Goal: Information Seeking & Learning: Learn about a topic

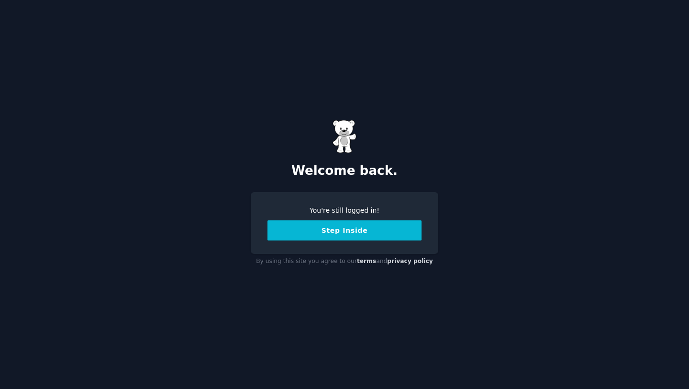
click at [323, 232] on button "Step Inside" at bounding box center [344, 230] width 154 height 20
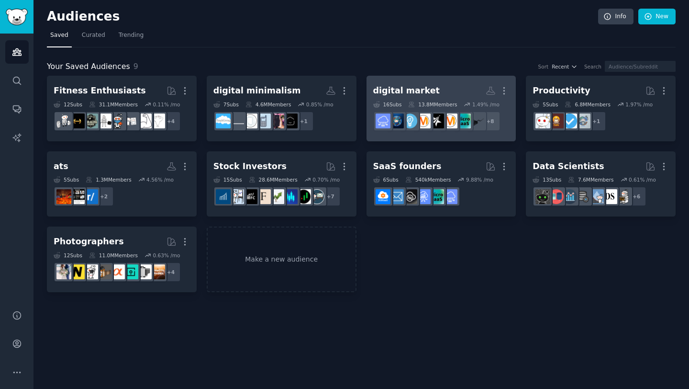
click at [396, 89] on div "digital market" at bounding box center [406, 91] width 67 height 12
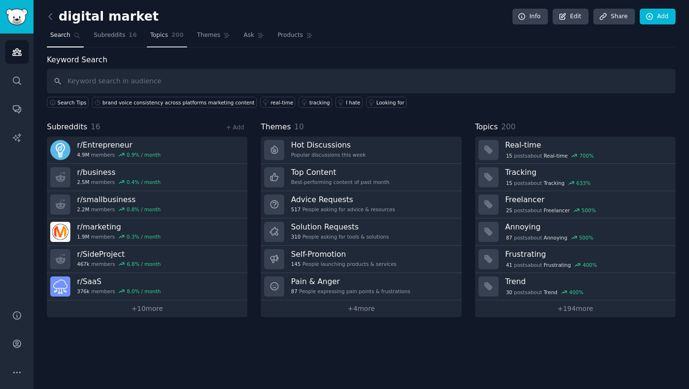
click at [158, 33] on span "Topics" at bounding box center [159, 35] width 18 height 9
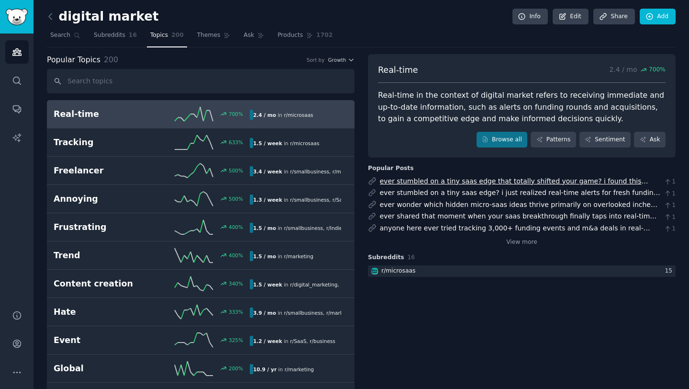
click at [447, 182] on link "ever stumbled on a tiny saas edge that totally shifted your game? i found this …" at bounding box center [519, 196] width 278 height 38
click at [341, 58] on span "Growth" at bounding box center [337, 59] width 18 height 7
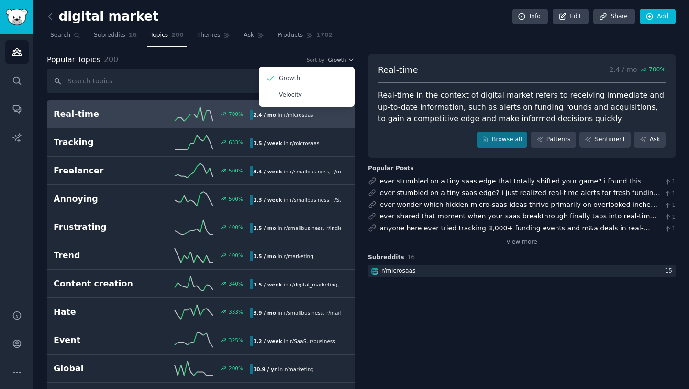
click at [368, 33] on nav "Search Subreddits 16 Topics 200 Themes Ask Products 1702" at bounding box center [361, 38] width 629 height 20
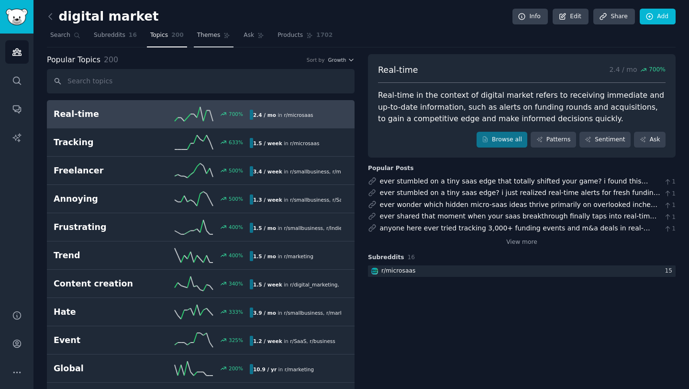
click at [218, 36] on link "Themes" at bounding box center [214, 38] width 40 height 20
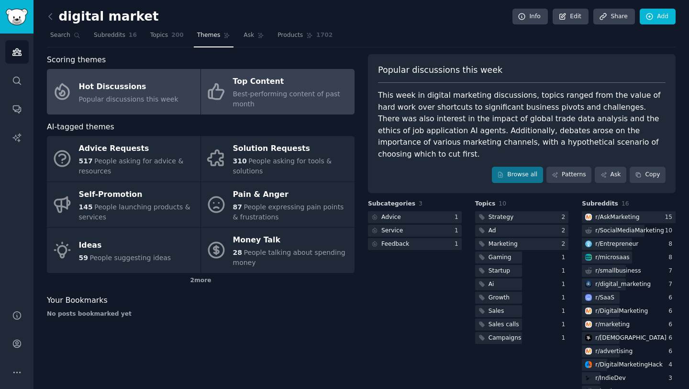
click at [244, 86] on div "Top Content" at bounding box center [291, 81] width 117 height 15
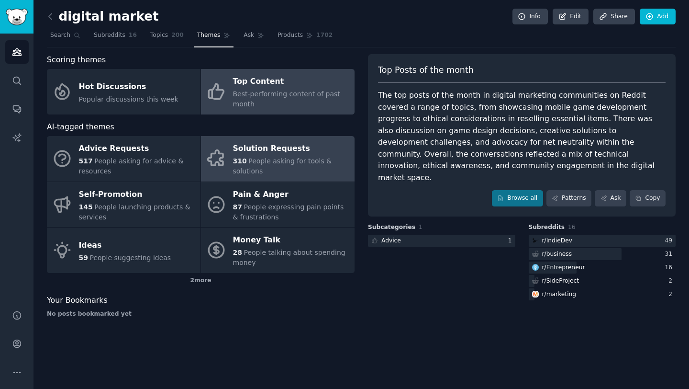
click at [242, 166] on div "310 People asking for tools & solutions" at bounding box center [291, 166] width 117 height 20
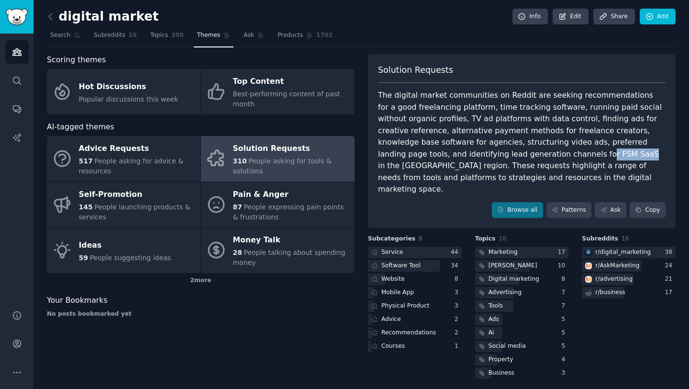
drag, startPoint x: 495, startPoint y: 153, endPoint x: 456, endPoint y: 157, distance: 39.5
click at [456, 157] on div "The digital market communities on Reddit are seeking recommendations for a good…" at bounding box center [522, 142] width 288 height 106
copy div "r FSM SaaS"
click at [437, 179] on div "The digital market communities on Reddit are seeking recommendations for a good…" at bounding box center [522, 142] width 288 height 106
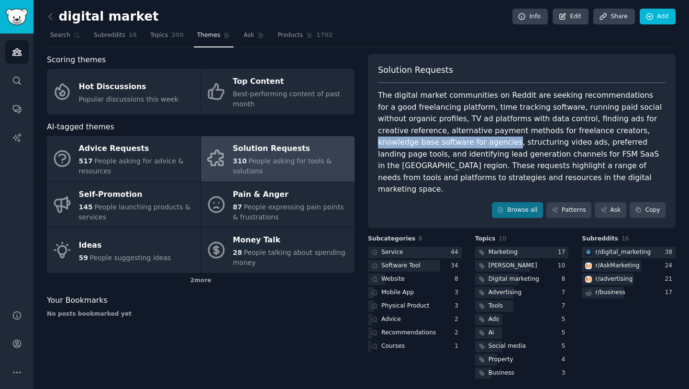
drag, startPoint x: 556, startPoint y: 130, endPoint x: 408, endPoint y: 142, distance: 148.8
click at [408, 142] on div "The digital market communities on Reddit are seeking recommendations for a good…" at bounding box center [522, 142] width 288 height 106
copy div "knowledge base software for agencies"
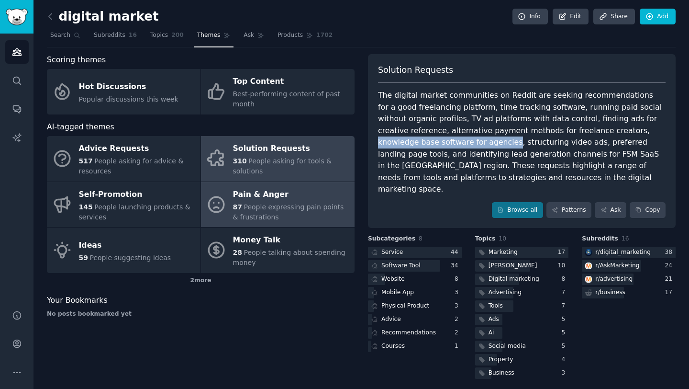
click at [284, 203] on span "People expressing pain points & frustrations" at bounding box center [288, 212] width 111 height 18
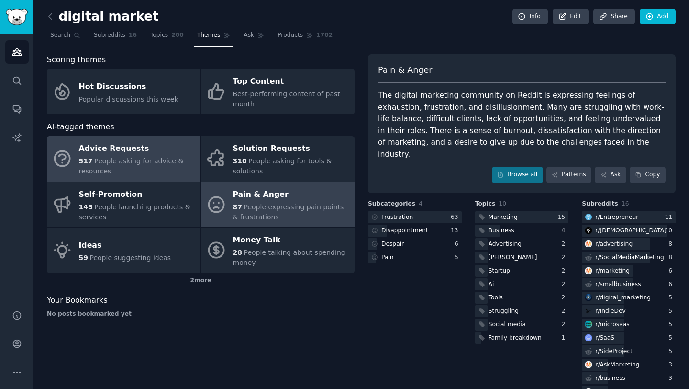
click at [157, 167] on div "517 People asking for advice & resources" at bounding box center [137, 166] width 117 height 20
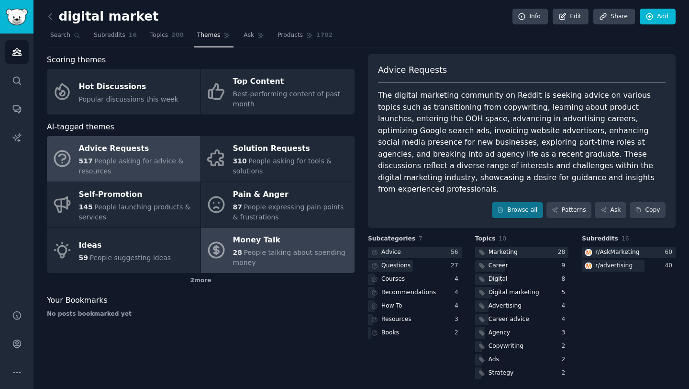
click at [256, 262] on div "28 People talking about spending money" at bounding box center [291, 257] width 117 height 20
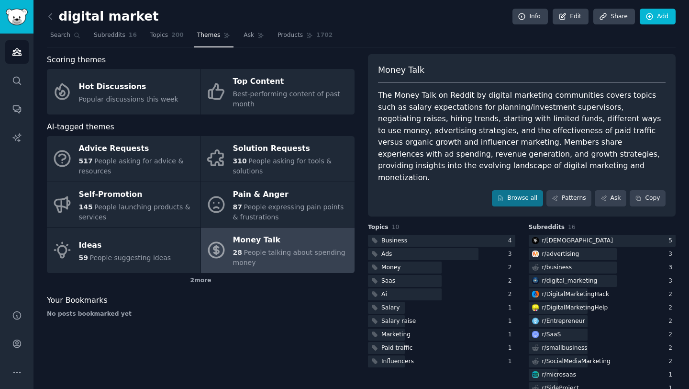
click at [56, 18] on link at bounding box center [53, 16] width 12 height 15
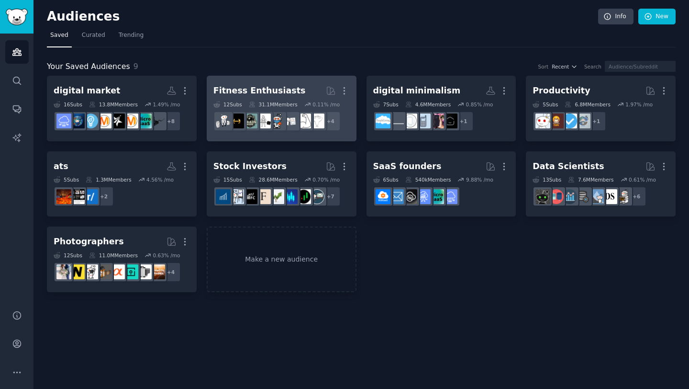
click at [221, 88] on div "Fitness Enthusiasts" at bounding box center [259, 91] width 92 height 12
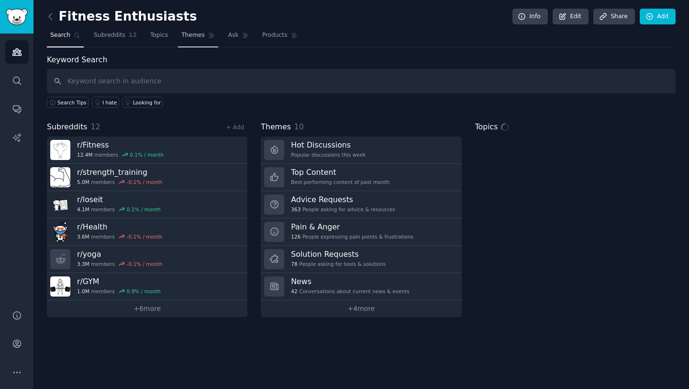
click at [193, 38] on link "Themes" at bounding box center [198, 38] width 40 height 20
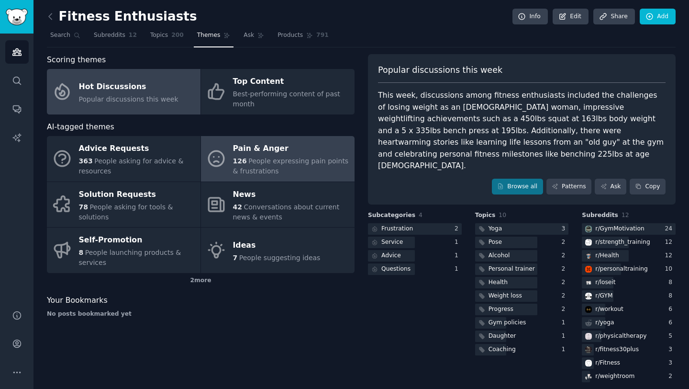
click at [256, 169] on span "People expressing pain points & frustrations" at bounding box center [291, 166] width 116 height 18
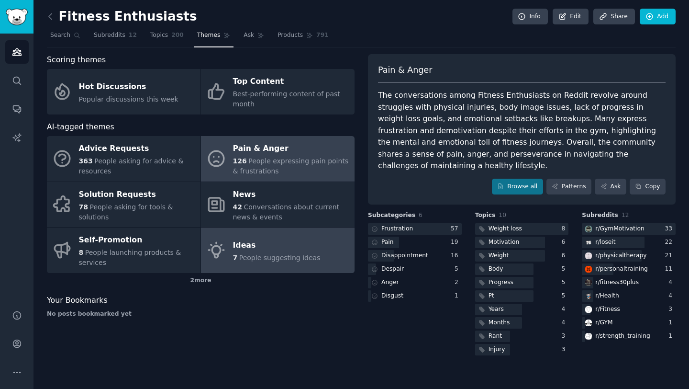
click at [264, 242] on div "Ideas" at bounding box center [277, 244] width 88 height 15
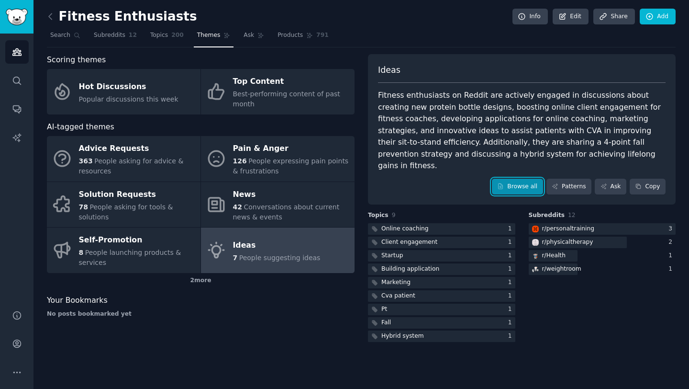
click at [511, 178] on link "Browse all" at bounding box center [517, 186] width 51 height 16
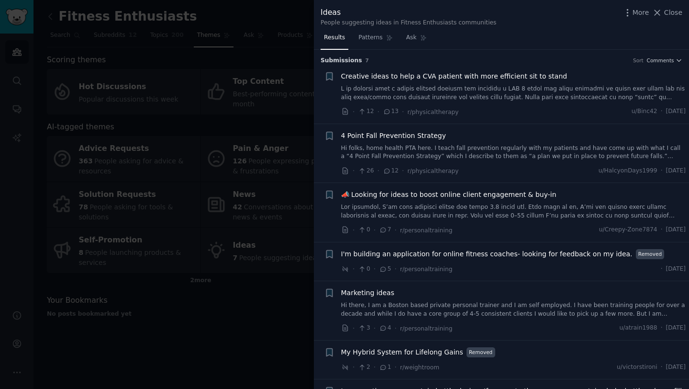
click at [505, 197] on span "📣 Looking for ideas to boost online client engagement & buy-in" at bounding box center [448, 194] width 215 height 10
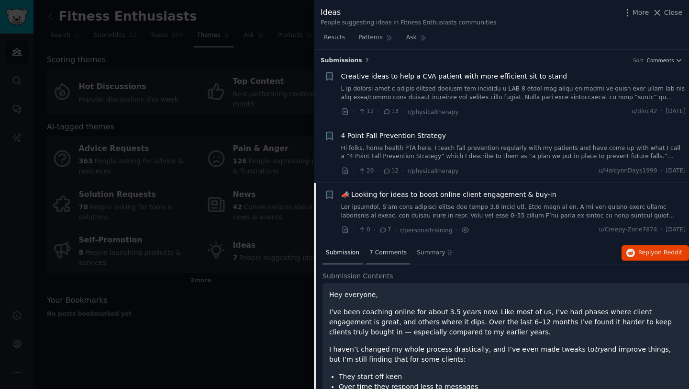
click at [393, 247] on div "7 Comments" at bounding box center [388, 253] width 44 height 23
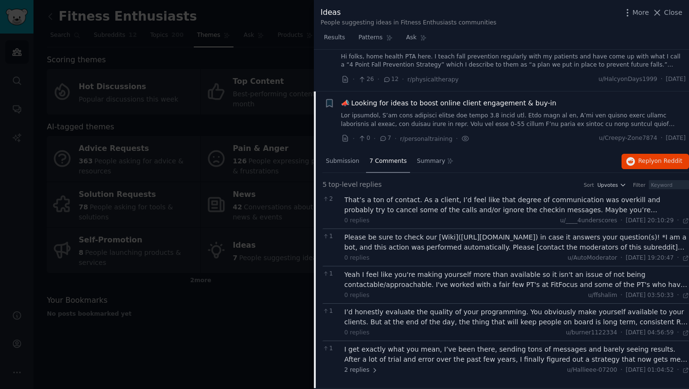
scroll to position [92, 0]
click at [259, 325] on div at bounding box center [344, 194] width 689 height 389
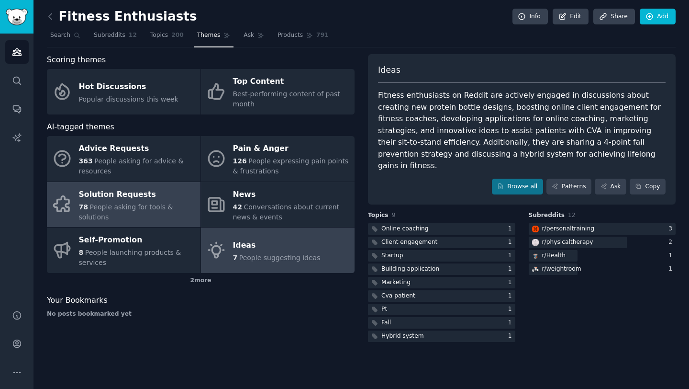
click at [175, 202] on div "Solution Requests" at bounding box center [137, 194] width 117 height 15
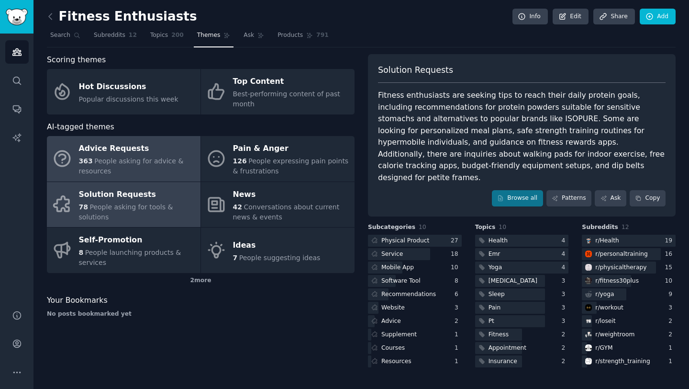
click at [147, 155] on div "Advice Requests" at bounding box center [137, 148] width 117 height 15
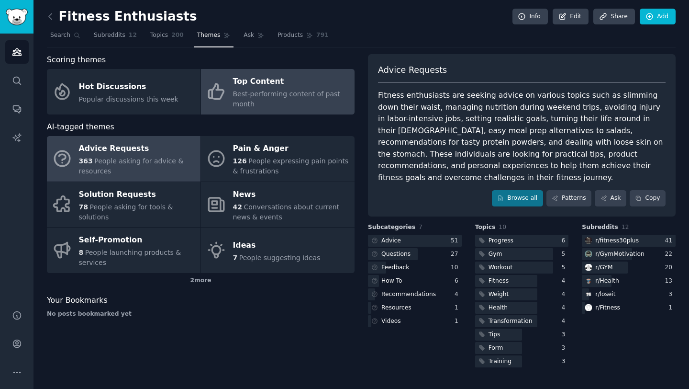
click at [216, 96] on icon at bounding box center [216, 91] width 20 height 20
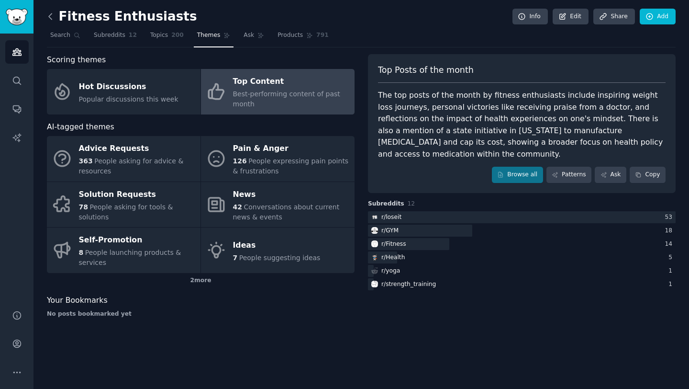
click at [53, 14] on icon at bounding box center [50, 16] width 10 height 10
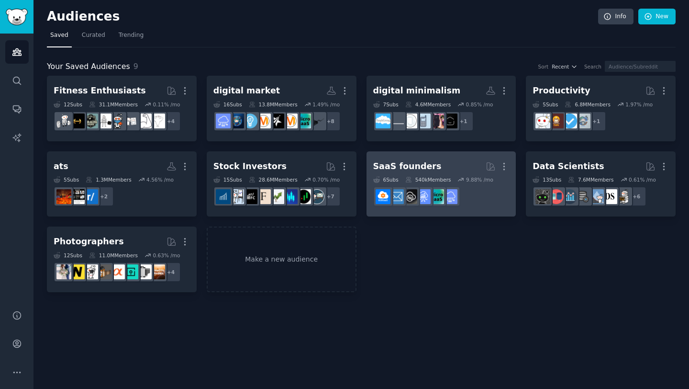
click at [380, 164] on div "SaaS founders" at bounding box center [407, 166] width 68 height 12
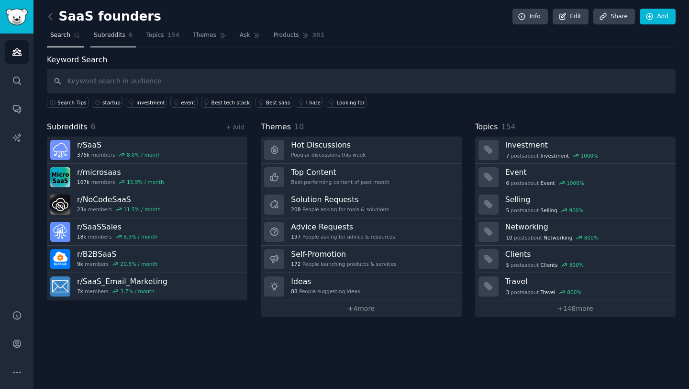
click at [114, 37] on span "Subreddits" at bounding box center [110, 35] width 32 height 9
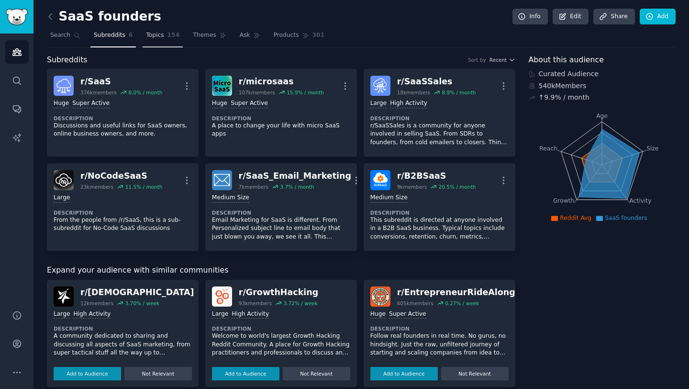
click at [164, 40] on link "Topics 154" at bounding box center [163, 38] width 40 height 20
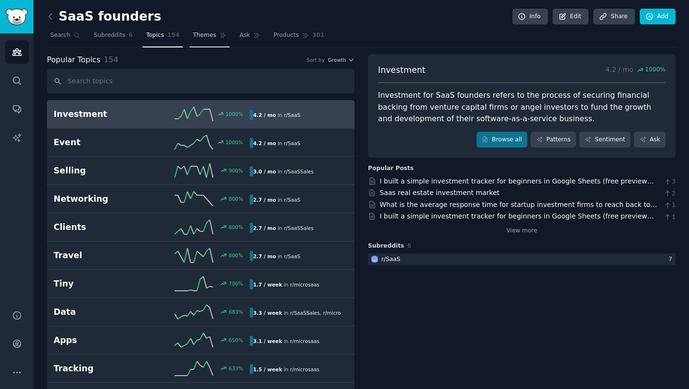
click at [206, 34] on span "Themes" at bounding box center [204, 35] width 23 height 9
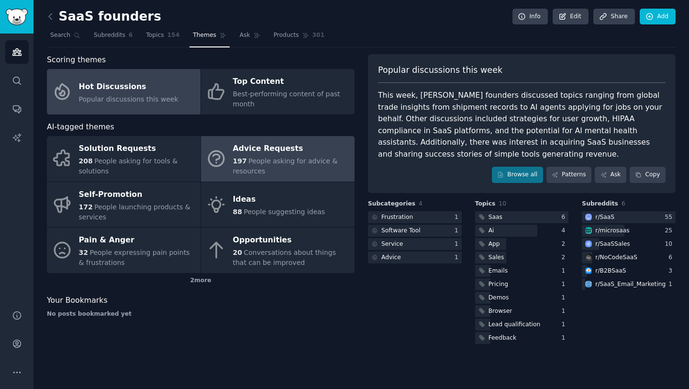
click at [240, 162] on span "197" at bounding box center [240, 161] width 14 height 8
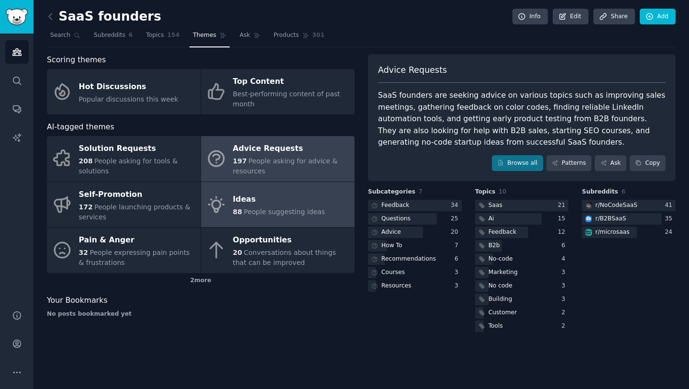
click at [269, 195] on div "Ideas" at bounding box center [279, 199] width 92 height 15
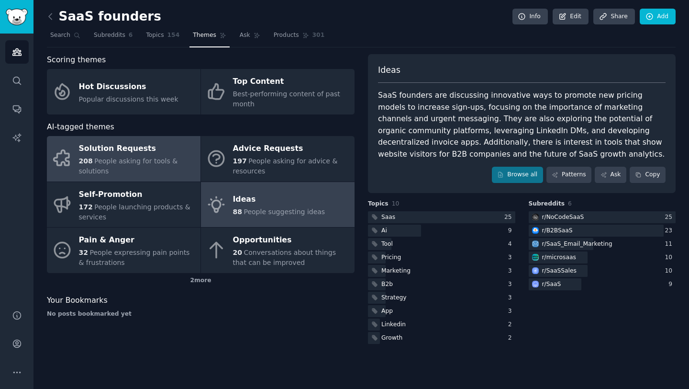
click at [144, 157] on span "People asking for tools & solutions" at bounding box center [128, 166] width 99 height 18
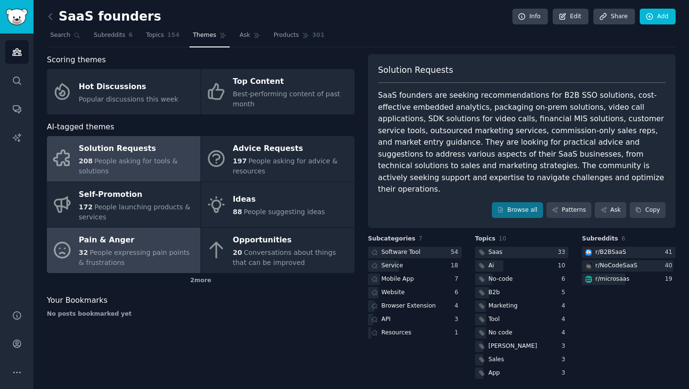
click at [118, 240] on div "Pain & Anger" at bounding box center [137, 240] width 117 height 15
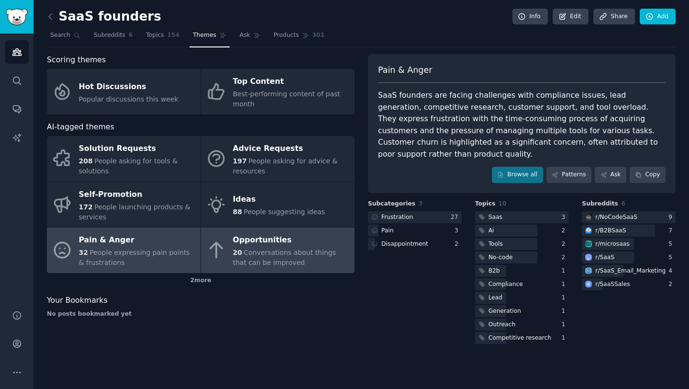
click at [271, 251] on span "Conversations about things that can be improved" at bounding box center [284, 257] width 103 height 18
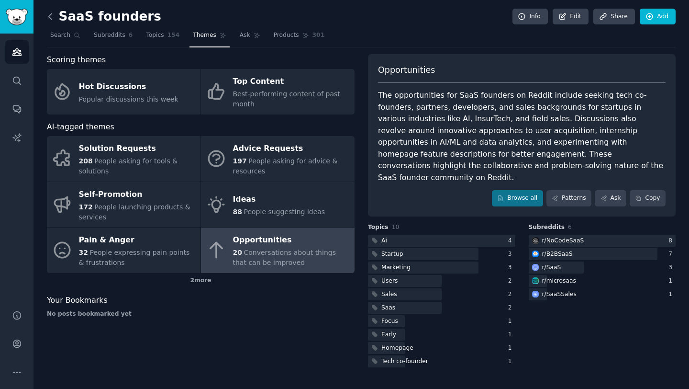
click at [50, 18] on icon at bounding box center [50, 16] width 3 height 6
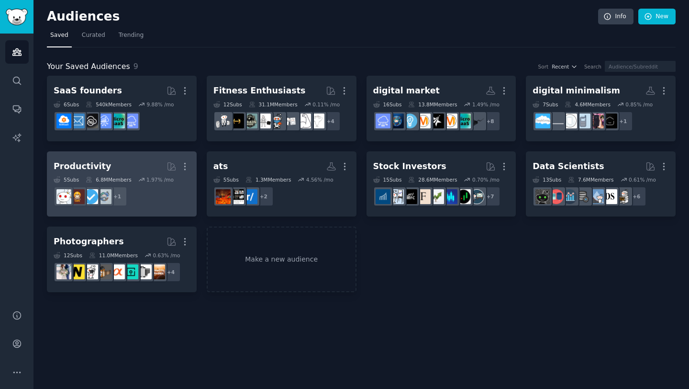
click at [94, 165] on div "Productivity" at bounding box center [82, 166] width 57 height 12
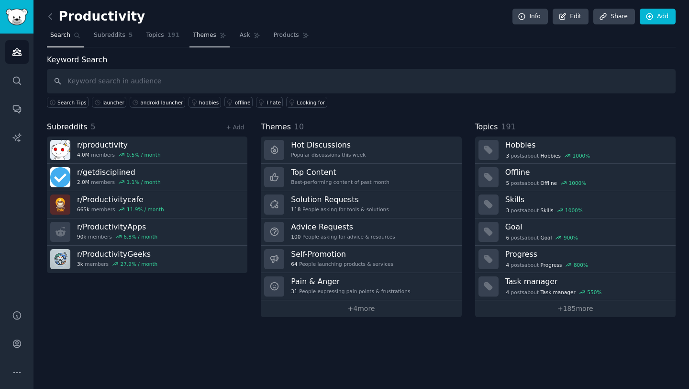
click at [203, 41] on link "Themes" at bounding box center [209, 38] width 40 height 20
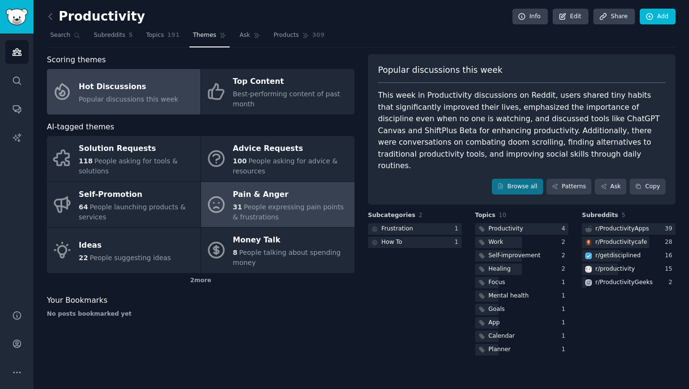
click at [267, 206] on span "People expressing pain points & frustrations" at bounding box center [288, 212] width 111 height 18
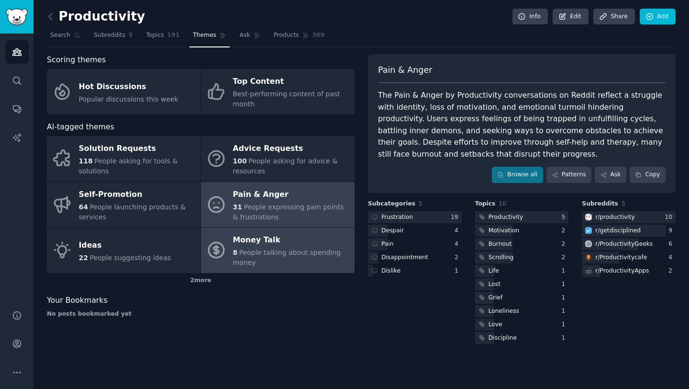
click at [268, 233] on div "Money Talk" at bounding box center [291, 240] width 117 height 15
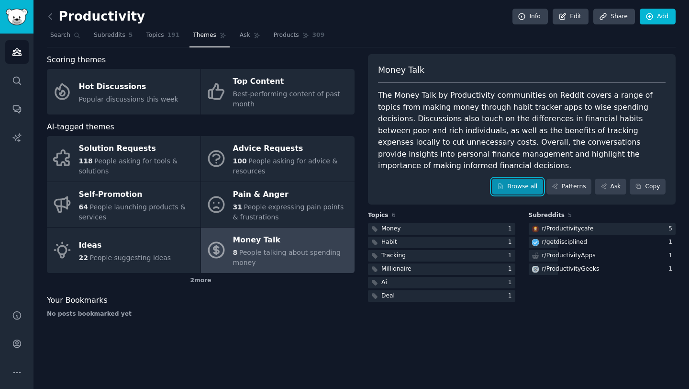
click at [525, 178] on link "Browse all" at bounding box center [517, 186] width 51 height 16
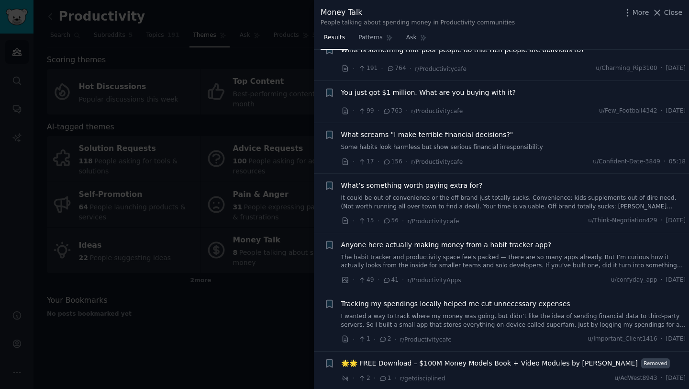
scroll to position [28, 0]
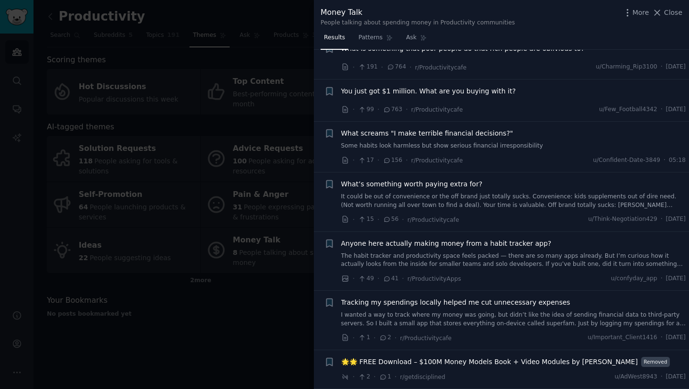
click at [534, 260] on link "The habit tracker and productivity space feels packed — there are so many apps …" at bounding box center [513, 260] width 345 height 17
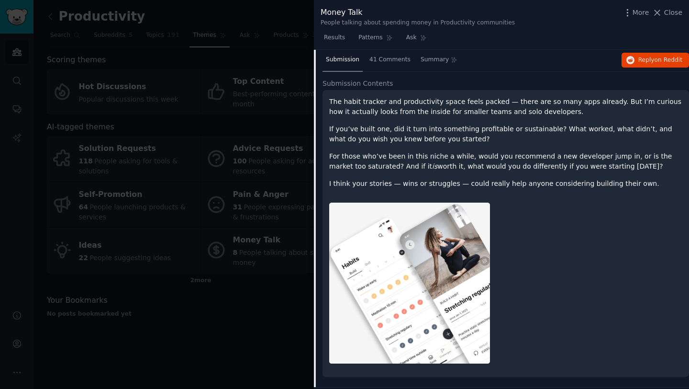
scroll to position [172, 0]
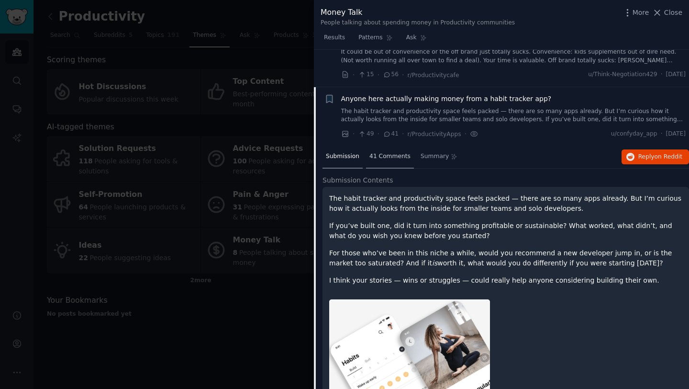
click at [384, 159] on span "41 Comments" at bounding box center [389, 156] width 41 height 9
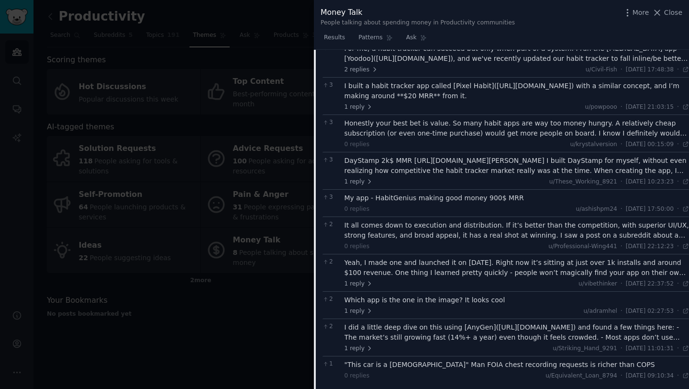
scroll to position [402, 0]
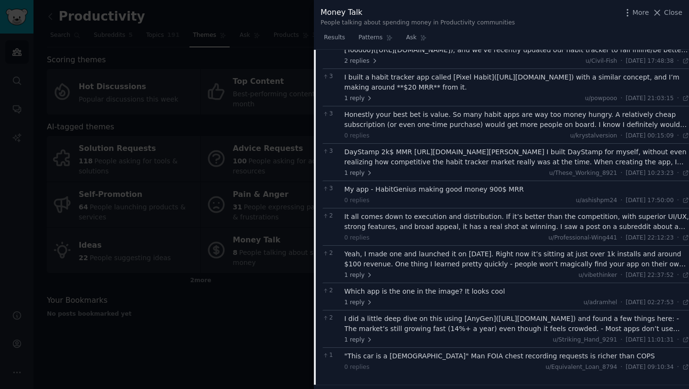
click at [472, 230] on div "It all comes down to execution and distribution. If it’s better than the compet…" at bounding box center [517, 222] width 345 height 20
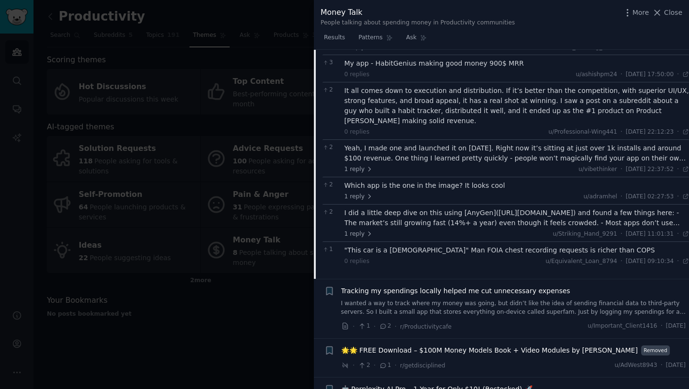
scroll to position [548, 0]
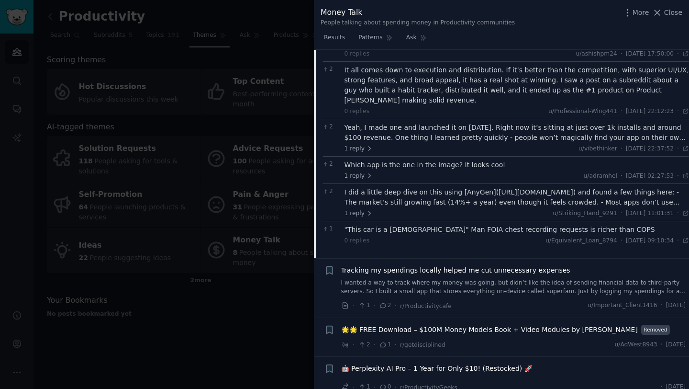
click at [488, 324] on span "🌟🌟 FREE Download – $100M Money Models Book + Video Modules by [PERSON_NAME]" at bounding box center [489, 329] width 297 height 10
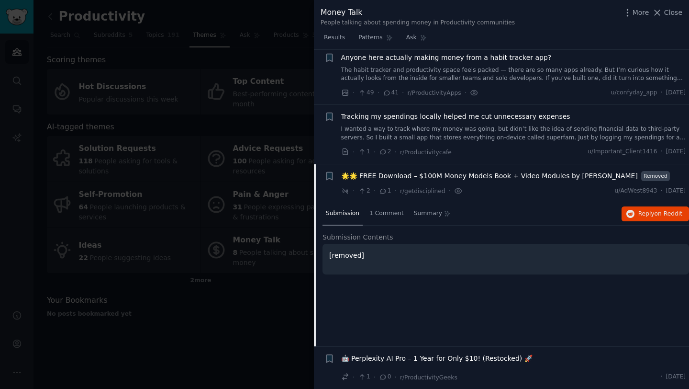
scroll to position [213, 0]
click at [257, 310] on div at bounding box center [344, 194] width 689 height 389
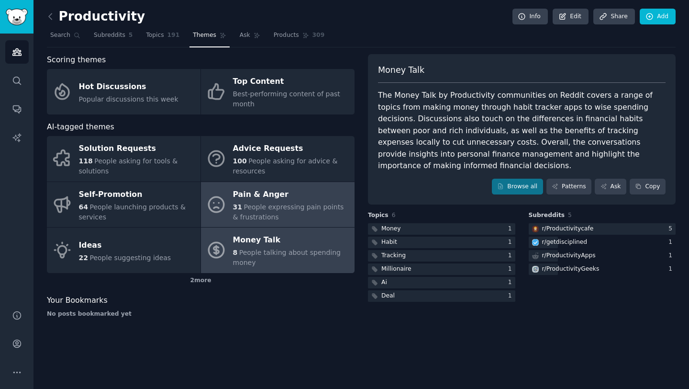
click at [241, 201] on div "Pain & Anger" at bounding box center [291, 194] width 117 height 15
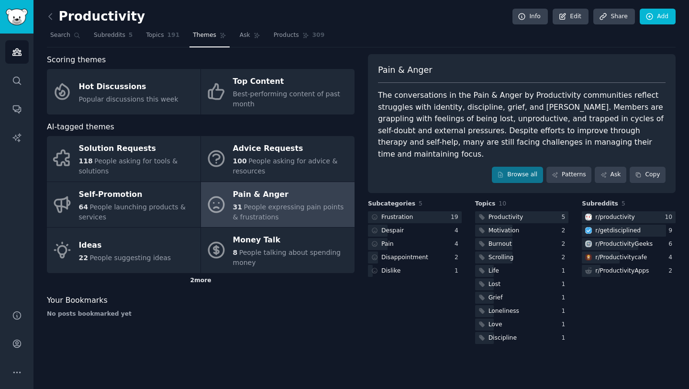
click at [193, 279] on div "2 more" at bounding box center [201, 280] width 308 height 15
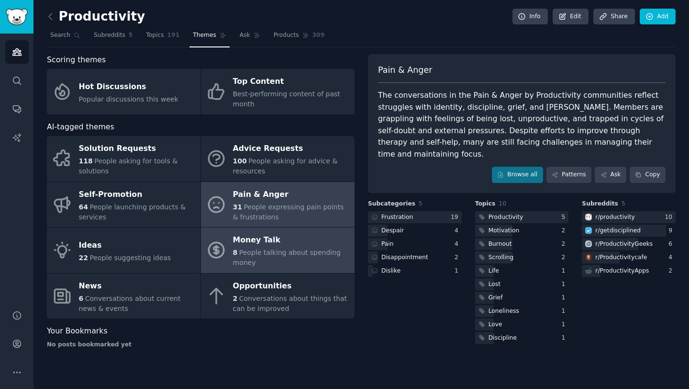
click at [271, 261] on div "8 People talking about spending money" at bounding box center [291, 257] width 117 height 20
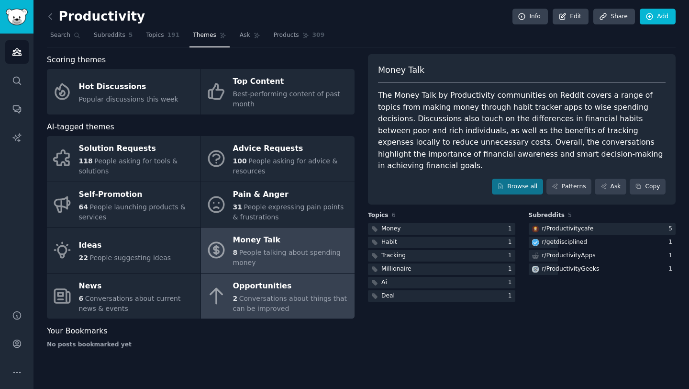
click at [290, 298] on span "Conversations about things that can be improved" at bounding box center [290, 303] width 114 height 18
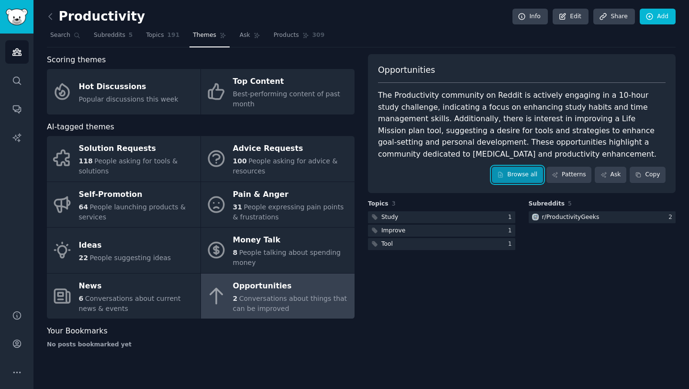
click at [513, 179] on link "Browse all" at bounding box center [517, 175] width 51 height 16
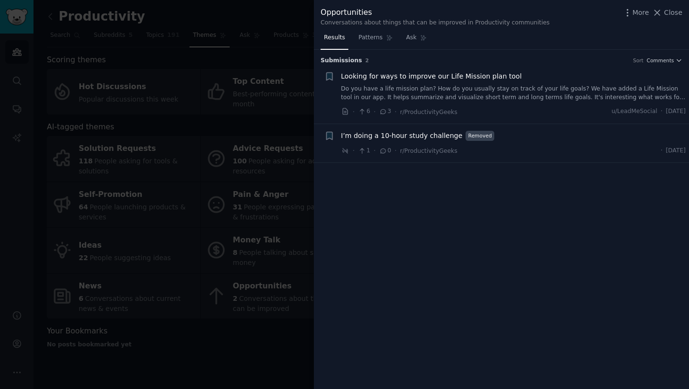
click at [463, 92] on link "Do you have a life mission plan? How do you usually stay on track of your life …" at bounding box center [513, 93] width 345 height 17
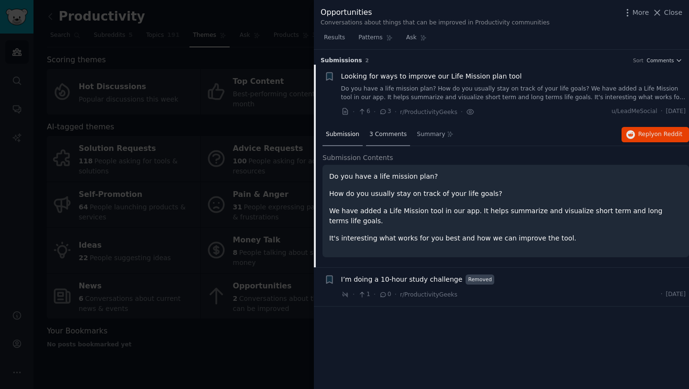
click at [392, 134] on span "3 Comments" at bounding box center [387, 134] width 37 height 9
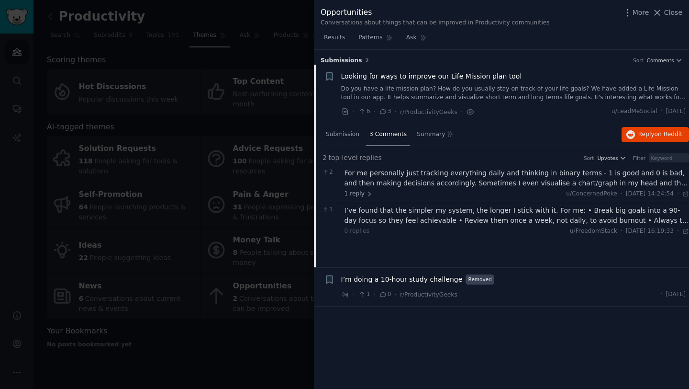
click at [419, 181] on div "For me personally just tracking everything daily and thinking in binary terms -…" at bounding box center [517, 178] width 345 height 20
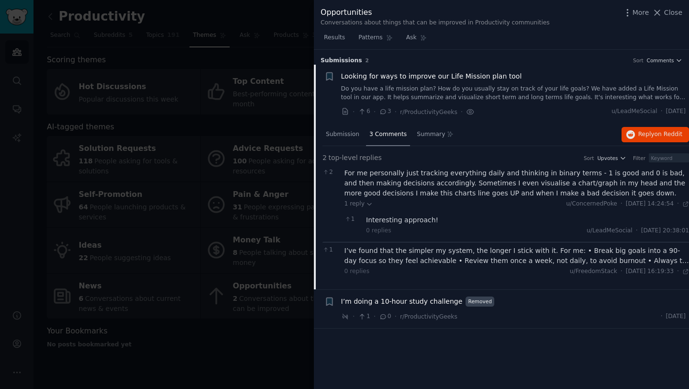
click at [523, 307] on div "I’m doing a 10-hour study challenge Removed · 1 · 0 · r/ProductivityGeeks · [DA…" at bounding box center [513, 308] width 345 height 25
click at [257, 309] on div at bounding box center [344, 194] width 689 height 389
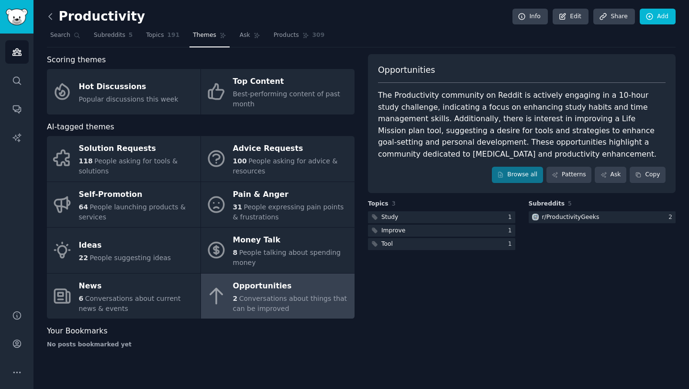
click at [53, 17] on icon at bounding box center [50, 16] width 10 height 10
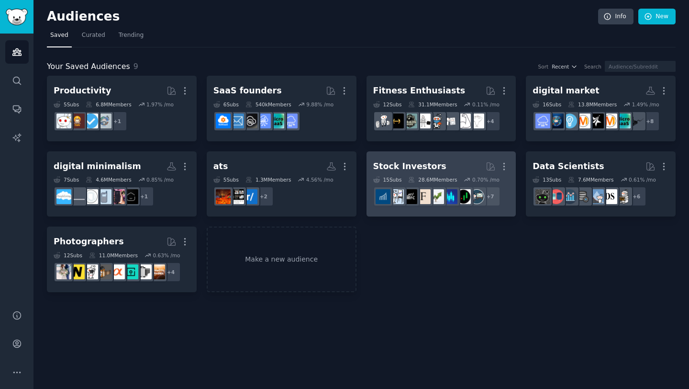
click at [420, 160] on div "Stock Investors" at bounding box center [409, 166] width 73 height 12
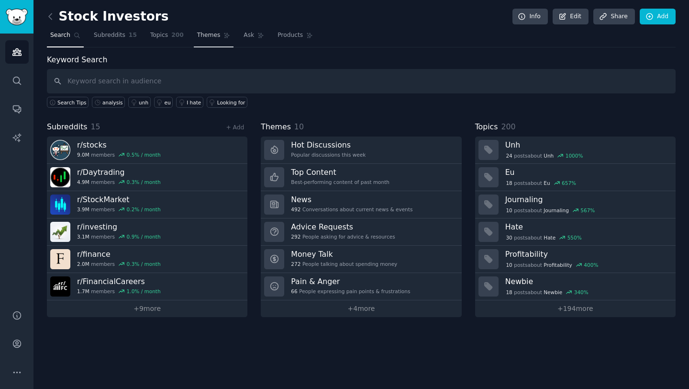
click at [202, 39] on span "Themes" at bounding box center [208, 35] width 23 height 9
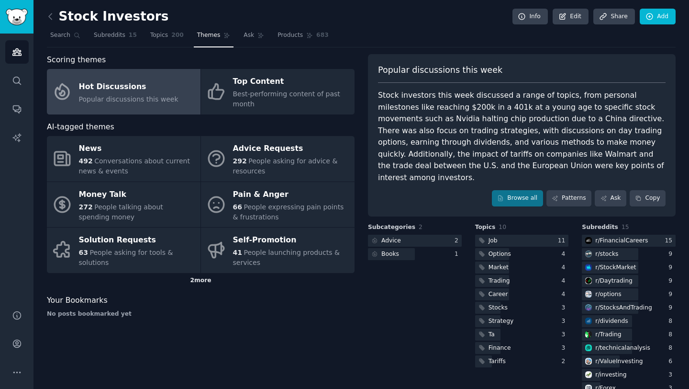
click at [196, 280] on div "2 more" at bounding box center [201, 280] width 308 height 15
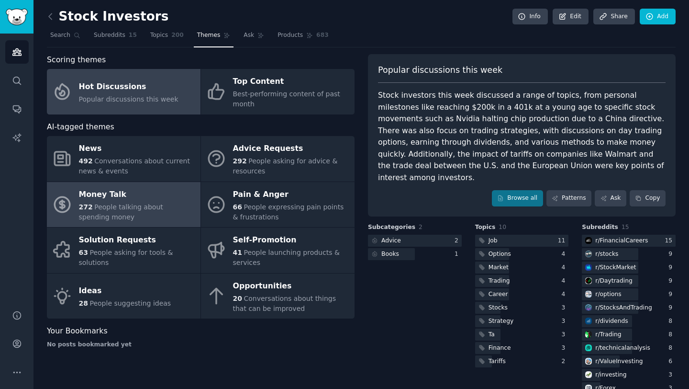
click at [139, 211] on div "272 People talking about spending money" at bounding box center [137, 212] width 117 height 20
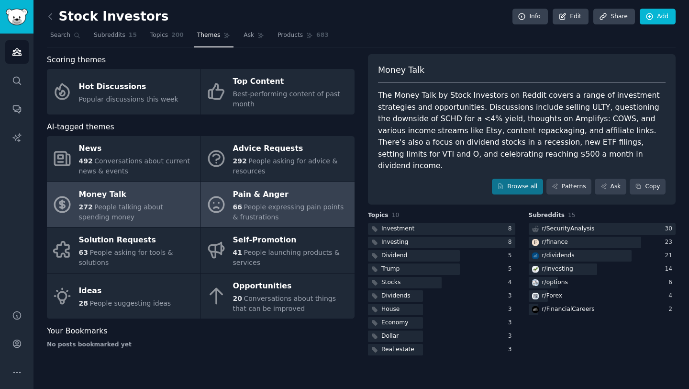
click at [251, 221] on div "66 People expressing pain points & frustrations" at bounding box center [291, 212] width 117 height 20
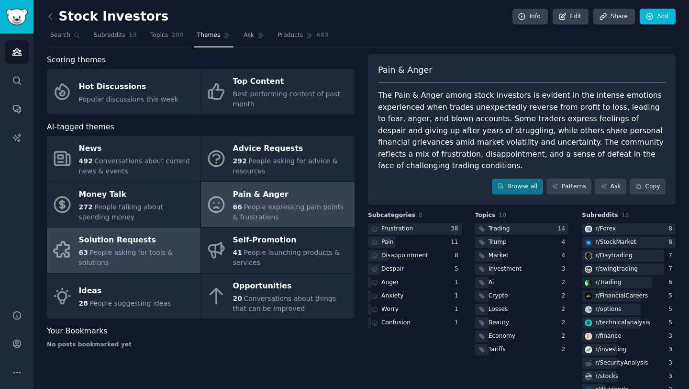
click at [127, 246] on div "Solution Requests" at bounding box center [137, 240] width 117 height 15
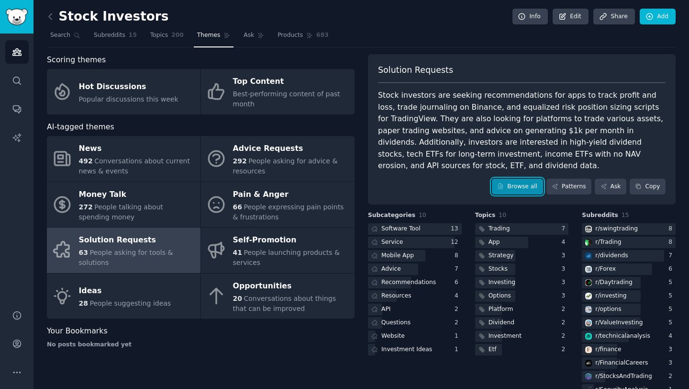
click at [512, 188] on link "Browse all" at bounding box center [517, 186] width 51 height 16
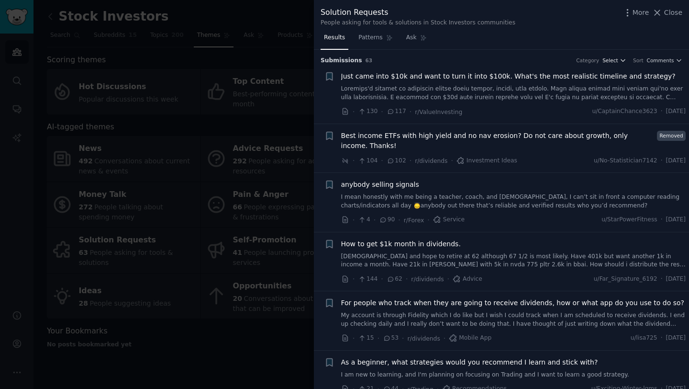
click at [613, 57] on span "Select" at bounding box center [609, 60] width 15 height 7
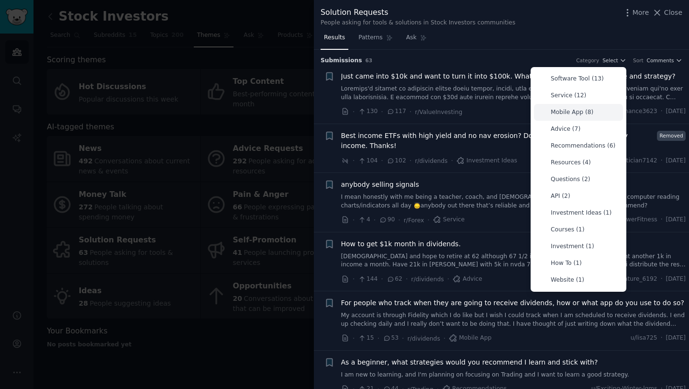
click at [589, 107] on div "Mobile App (8)" at bounding box center [578, 112] width 89 height 17
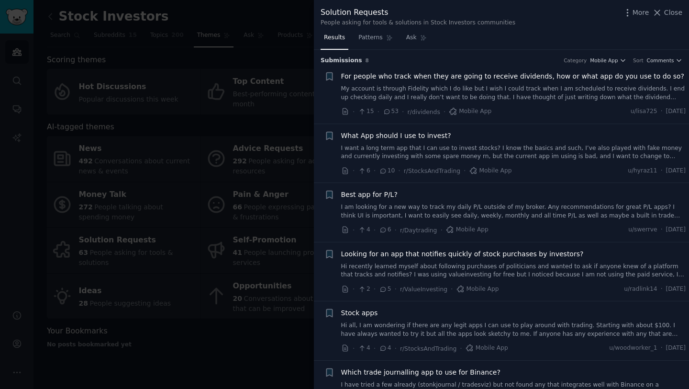
scroll to position [36, 0]
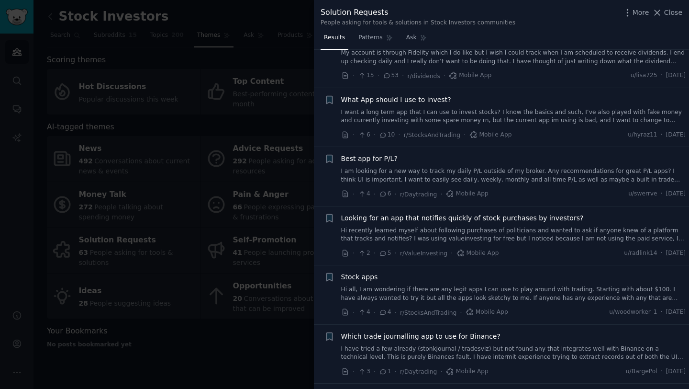
click at [230, 134] on div at bounding box center [344, 194] width 689 height 389
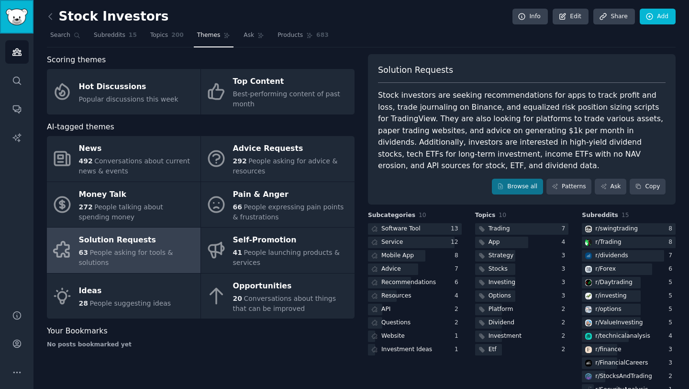
click at [21, 28] on link "Sidebar" at bounding box center [16, 16] width 33 height 33
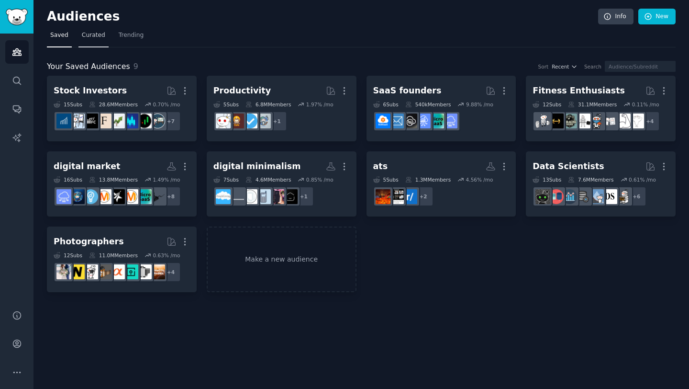
click at [94, 36] on span "Curated" at bounding box center [93, 35] width 23 height 9
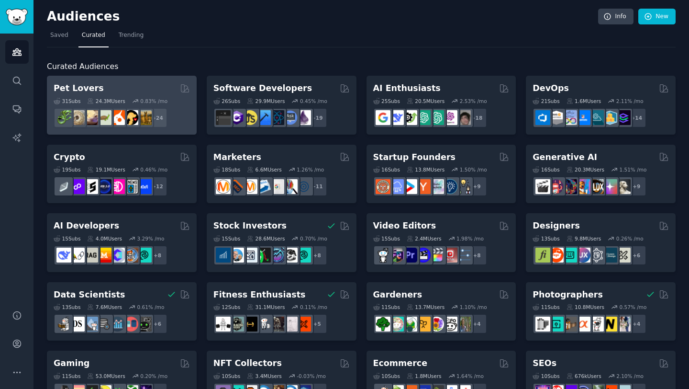
click at [108, 88] on div "Pet Lovers" at bounding box center [122, 88] width 136 height 12
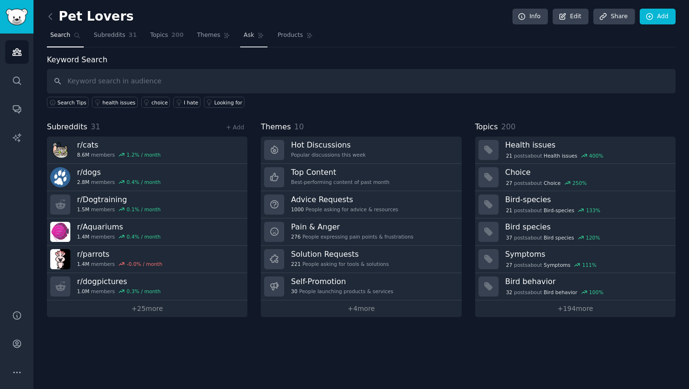
click at [240, 38] on link "Ask" at bounding box center [253, 38] width 27 height 20
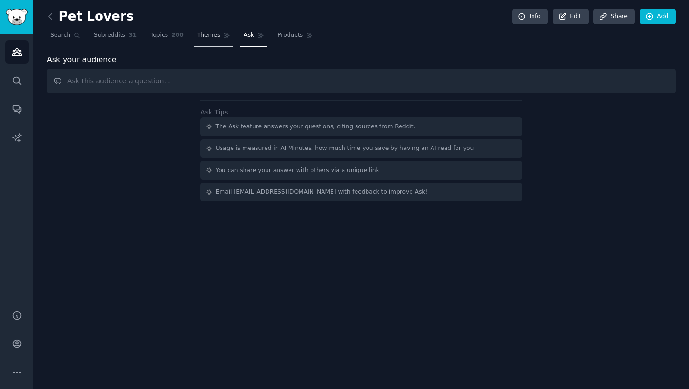
click at [211, 32] on span "Themes" at bounding box center [208, 35] width 23 height 9
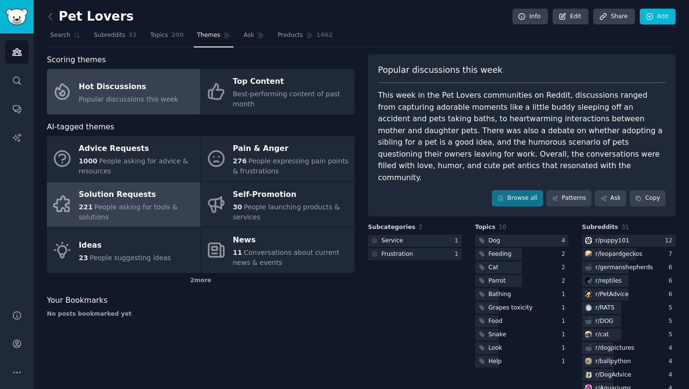
click at [146, 206] on span "People asking for tools & solutions" at bounding box center [128, 212] width 99 height 18
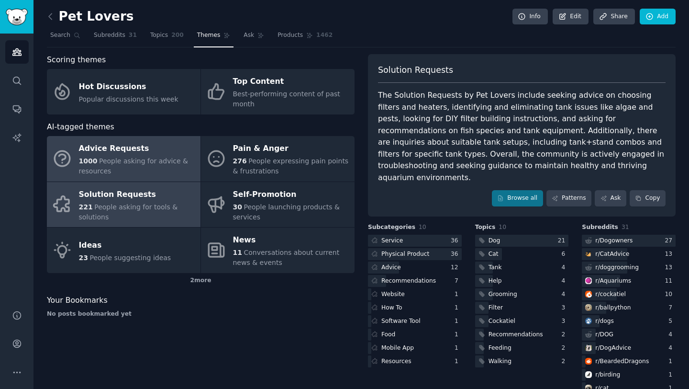
click at [172, 164] on span "People asking for advice & resources" at bounding box center [134, 166] width 110 height 18
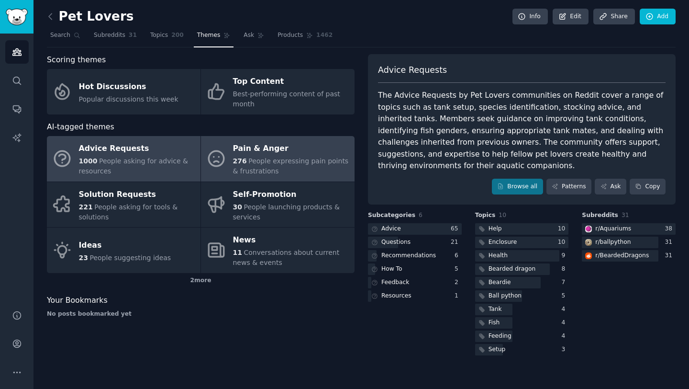
click at [291, 171] on div "276 People expressing pain points & frustrations" at bounding box center [291, 166] width 117 height 20
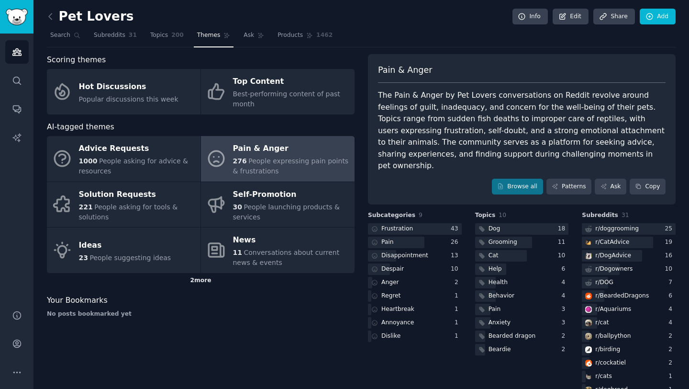
click at [196, 281] on div "2 more" at bounding box center [201, 280] width 308 height 15
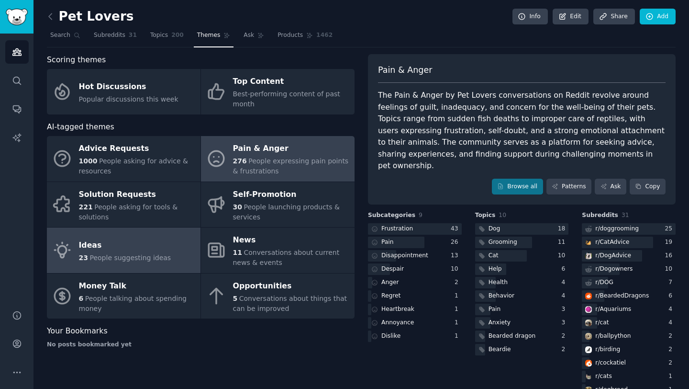
click at [160, 263] on link "Ideas 23 People suggesting ideas" at bounding box center [124, 249] width 154 height 45
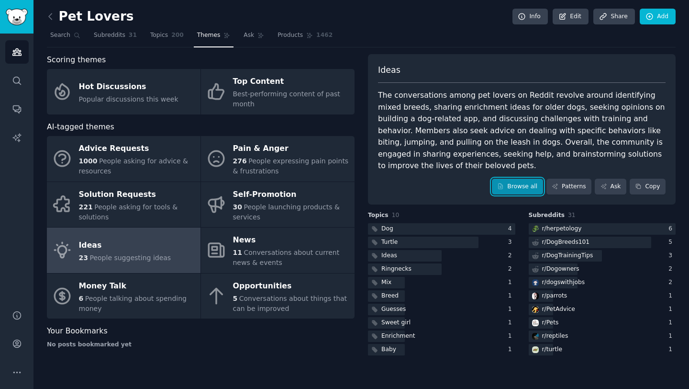
click at [509, 178] on link "Browse all" at bounding box center [517, 186] width 51 height 16
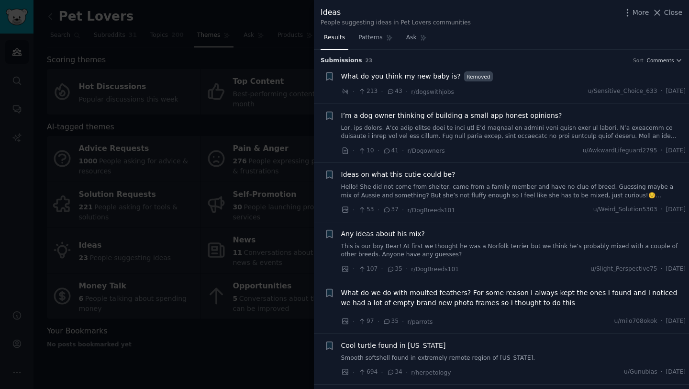
click at [498, 129] on link at bounding box center [513, 132] width 345 height 17
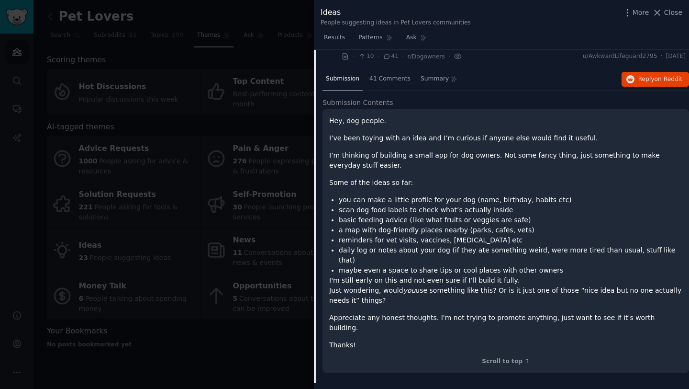
scroll to position [92, 0]
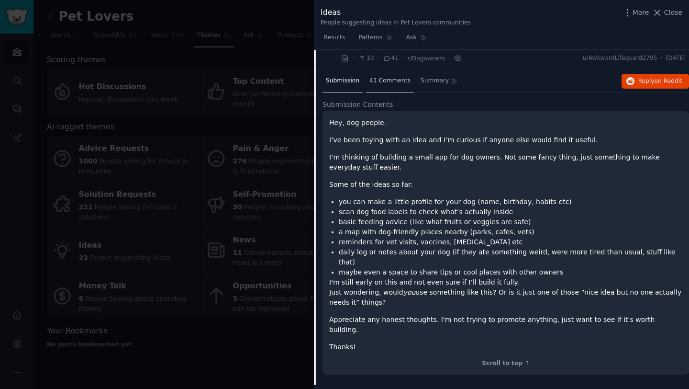
click at [399, 88] on div "41 Comments" at bounding box center [390, 81] width 48 height 23
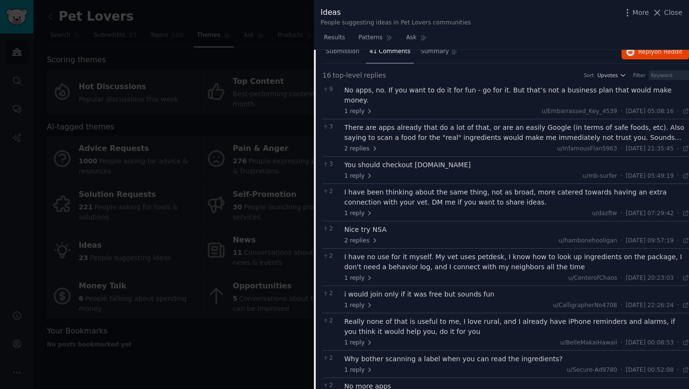
scroll to position [107, 0]
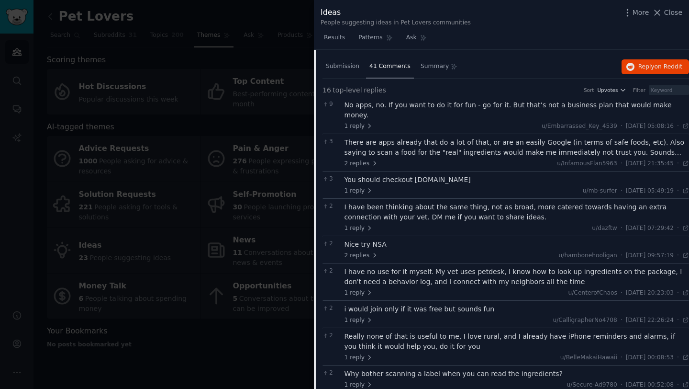
click at [292, 334] on div at bounding box center [344, 194] width 689 height 389
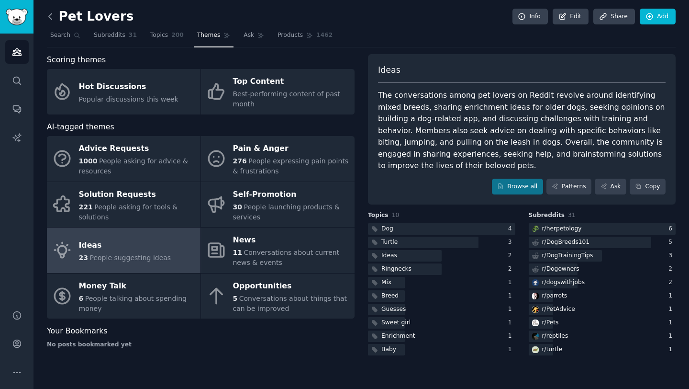
click at [52, 16] on icon at bounding box center [50, 16] width 10 height 10
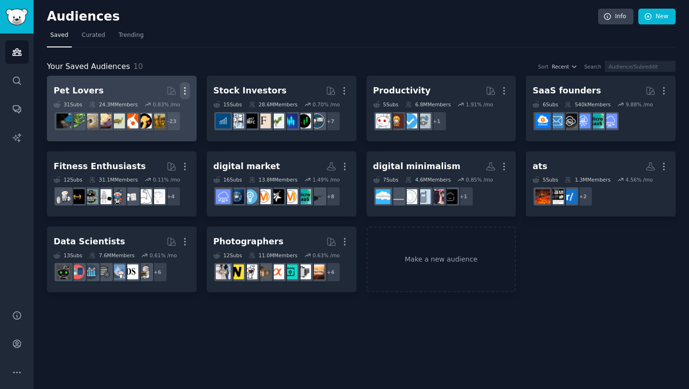
click at [187, 94] on icon "button" at bounding box center [185, 91] width 10 height 10
click at [164, 110] on p "Delete" at bounding box center [159, 111] width 22 height 10
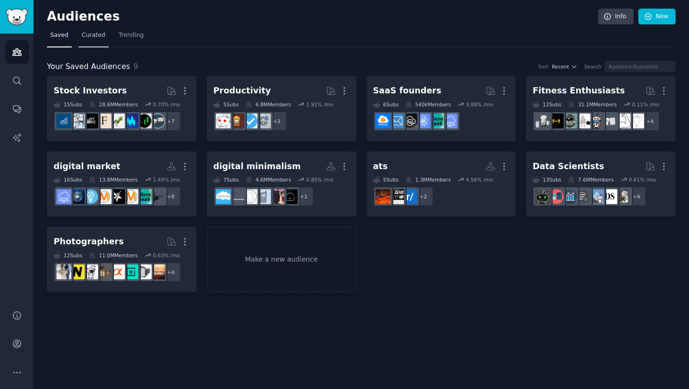
click at [102, 37] on span "Curated" at bounding box center [93, 35] width 23 height 9
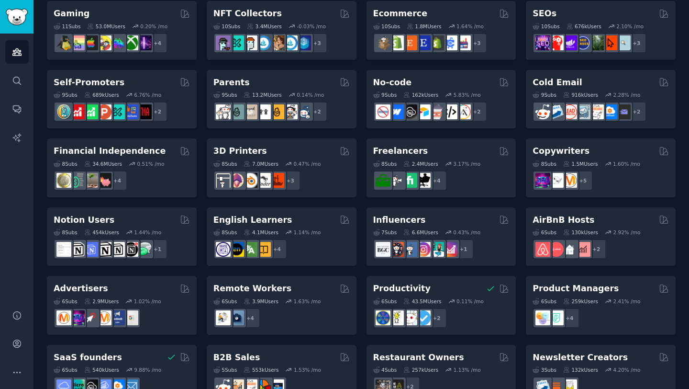
scroll to position [377, 0]
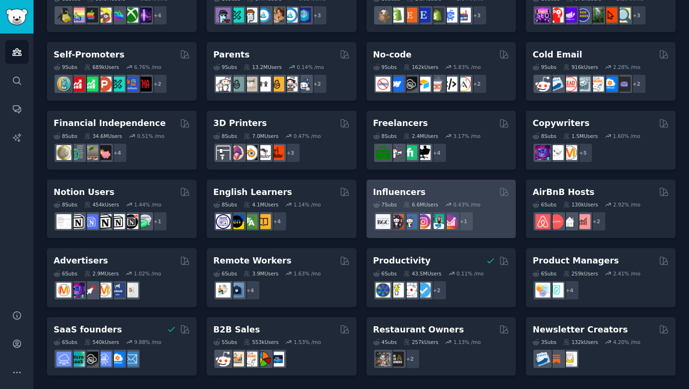
click at [388, 196] on h2 "Influencers" at bounding box center [399, 192] width 53 height 12
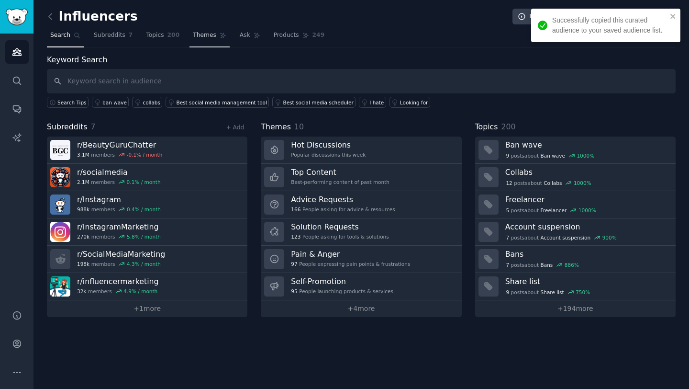
click at [209, 40] on link "Themes" at bounding box center [209, 38] width 40 height 20
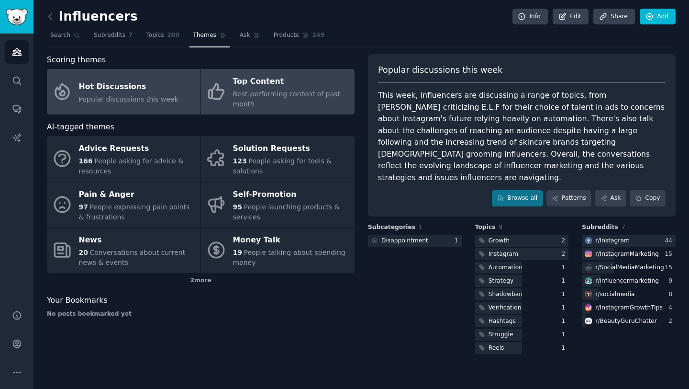
click at [265, 89] on div "Best-performing content of past month" at bounding box center [291, 99] width 117 height 20
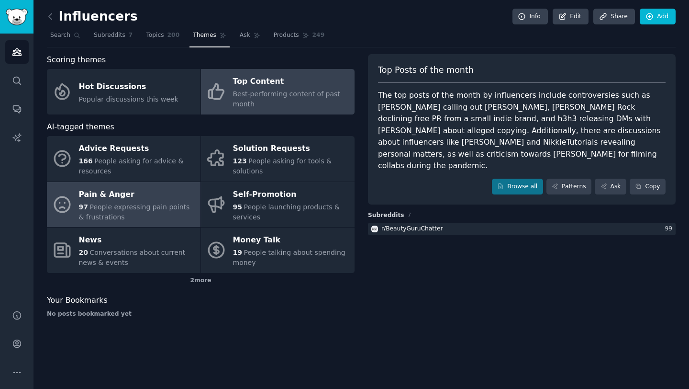
click at [165, 200] on div "Pain & Anger" at bounding box center [137, 194] width 117 height 15
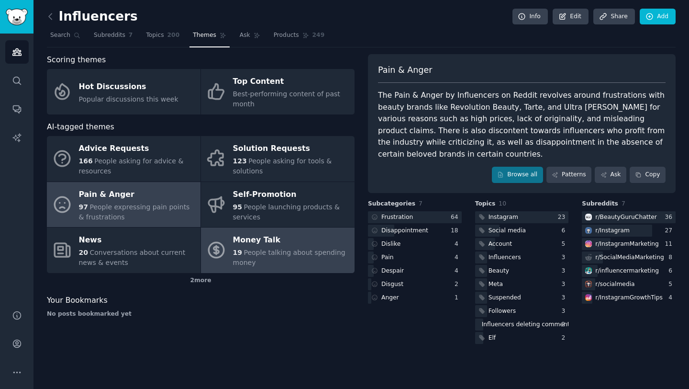
click at [309, 245] on div "Money Talk" at bounding box center [291, 240] width 117 height 15
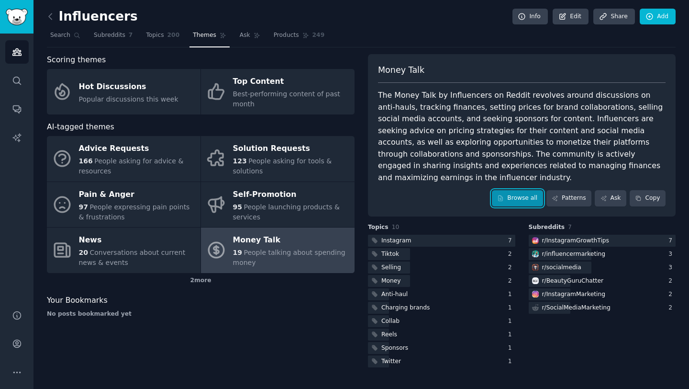
click at [529, 190] on link "Browse all" at bounding box center [517, 198] width 51 height 16
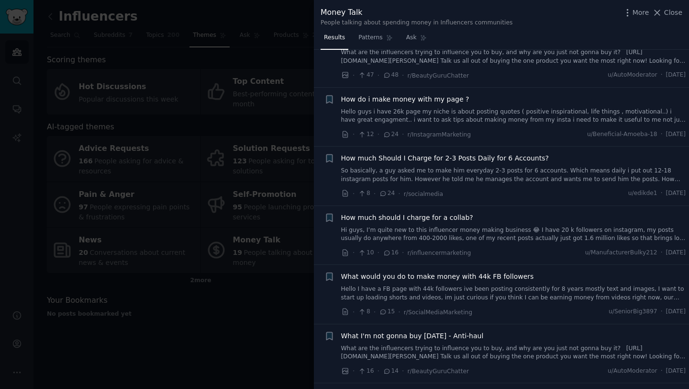
scroll to position [38, 0]
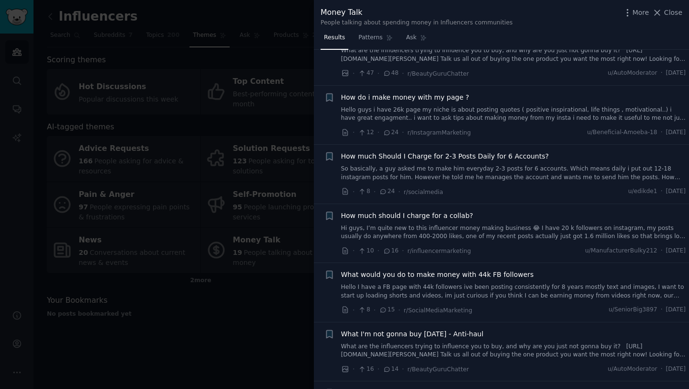
click at [501, 178] on link "So basically, a guy asked me to make him everyday 2-3 posts for 6 accounts. Whi…" at bounding box center [513, 173] width 345 height 17
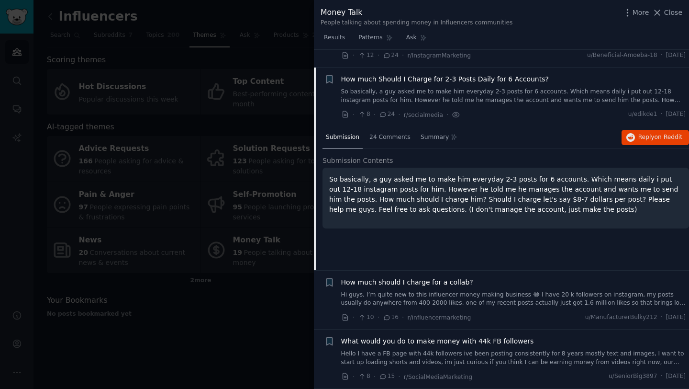
scroll to position [133, 0]
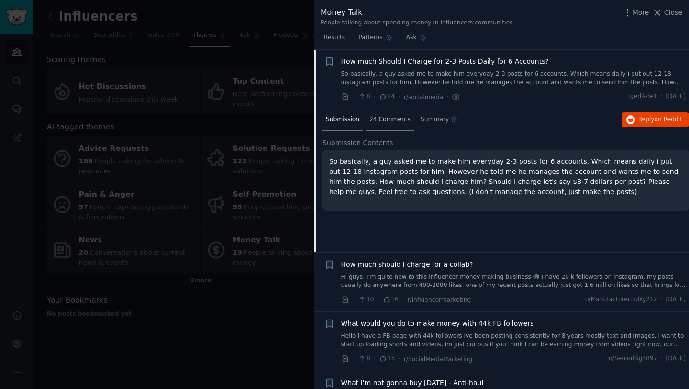
click at [387, 122] on span "24 Comments" at bounding box center [389, 119] width 41 height 9
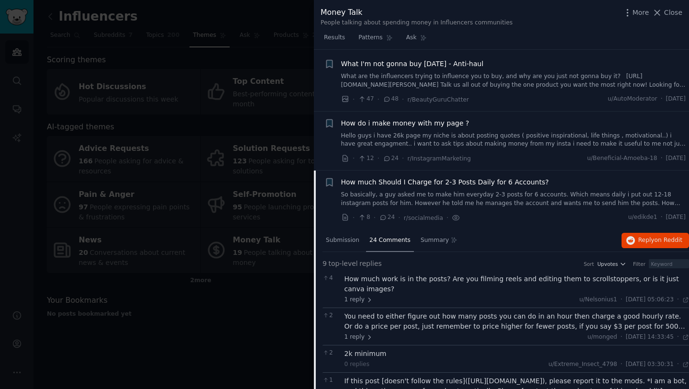
scroll to position [0, 0]
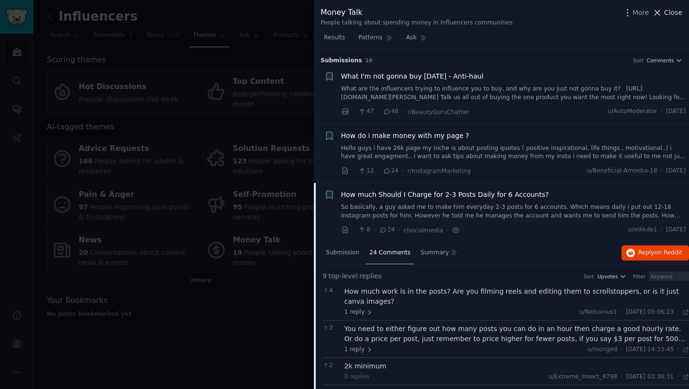
click at [668, 11] on span "Close" at bounding box center [673, 13] width 18 height 10
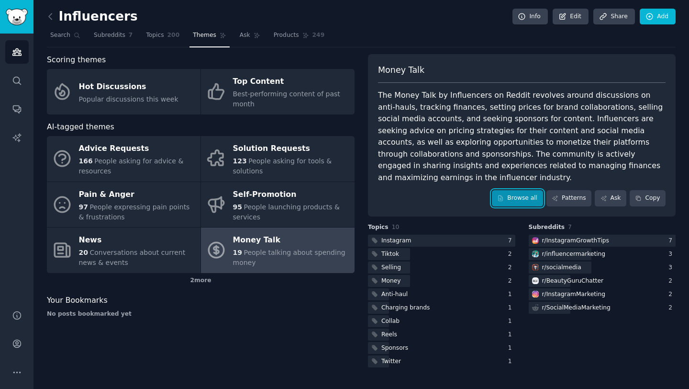
click at [508, 190] on link "Browse all" at bounding box center [517, 198] width 51 height 16
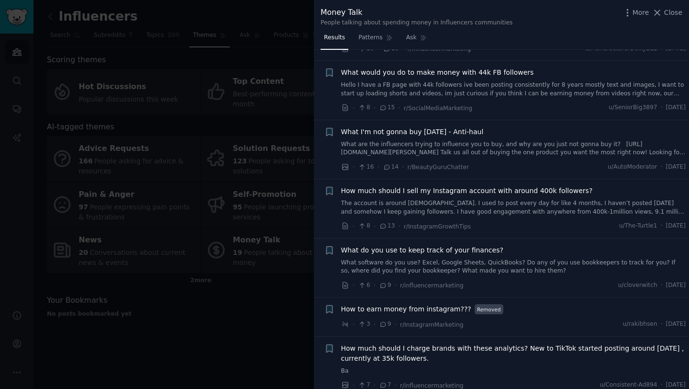
scroll to position [257, 0]
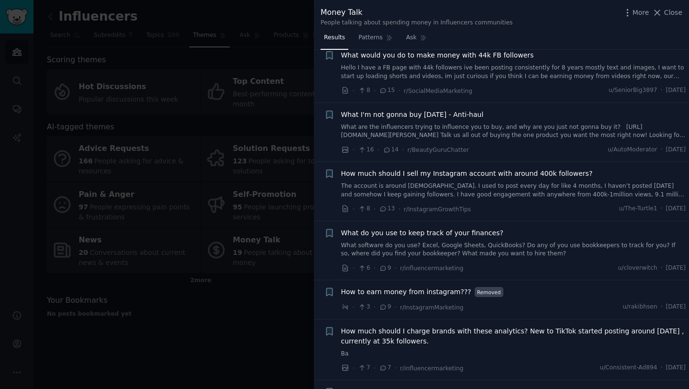
click at [500, 193] on link "The account is around [DEMOGRAPHIC_DATA]. I used to post every day for like 4 m…" at bounding box center [513, 190] width 345 height 17
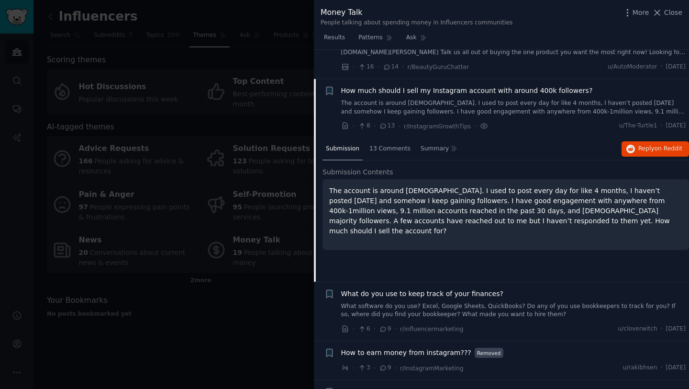
scroll to position [369, 0]
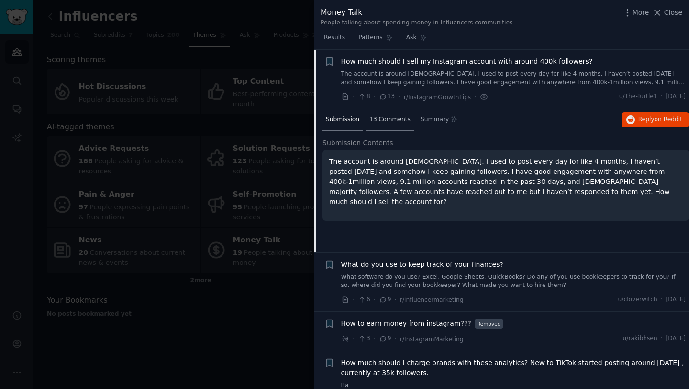
click at [387, 126] on div "13 Comments" at bounding box center [390, 120] width 48 height 23
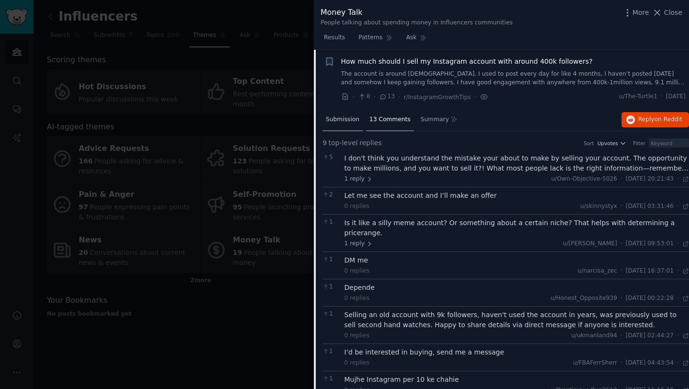
click at [346, 127] on div "Submission" at bounding box center [343, 120] width 40 height 23
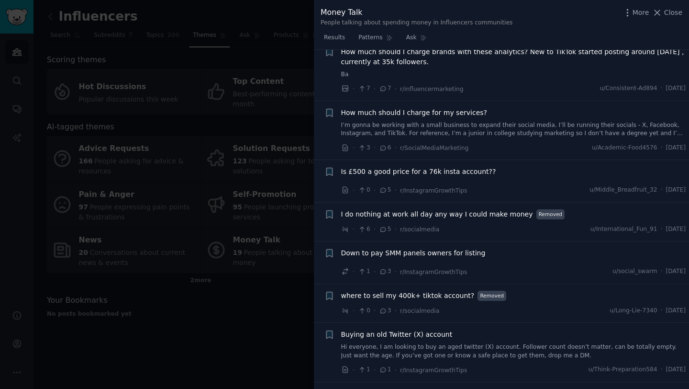
scroll to position [682, 0]
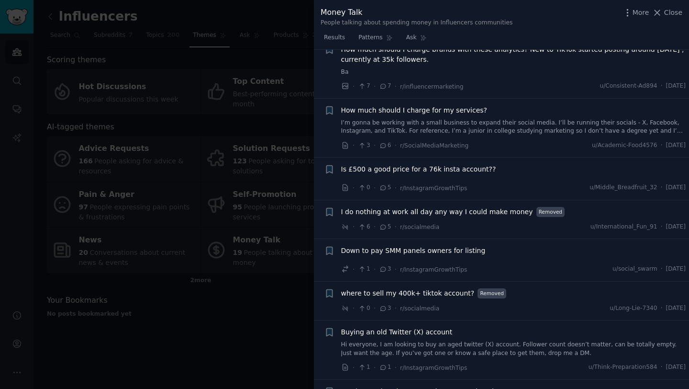
click at [392, 132] on link "I’m gonna be working with a small business to expand their social media. I’ll b…" at bounding box center [513, 127] width 345 height 17
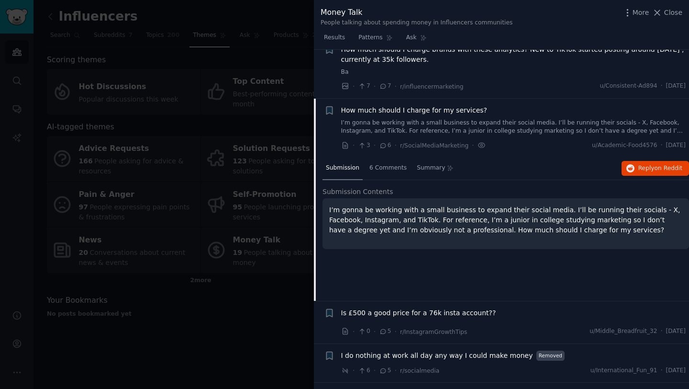
scroll to position [588, 0]
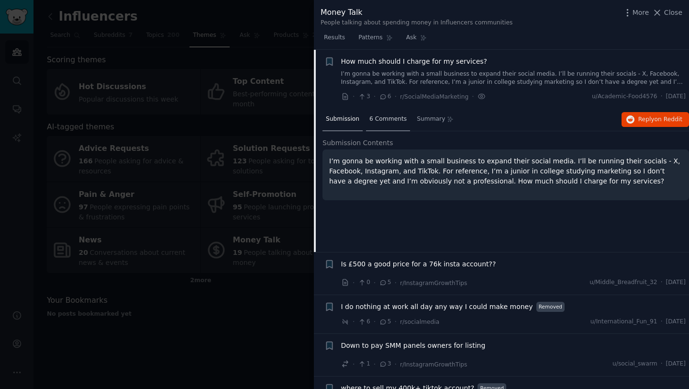
click at [383, 124] on div "6 Comments" at bounding box center [388, 119] width 44 height 23
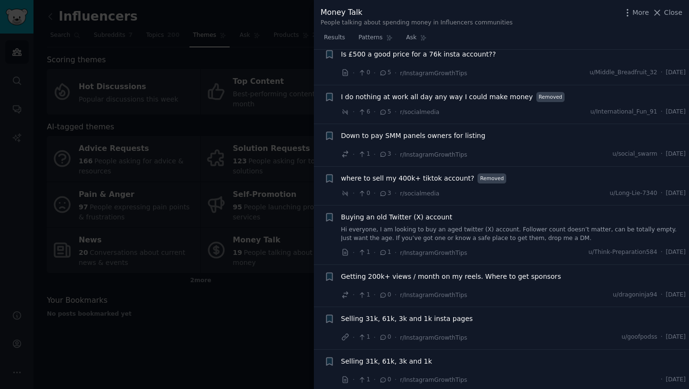
scroll to position [847, 0]
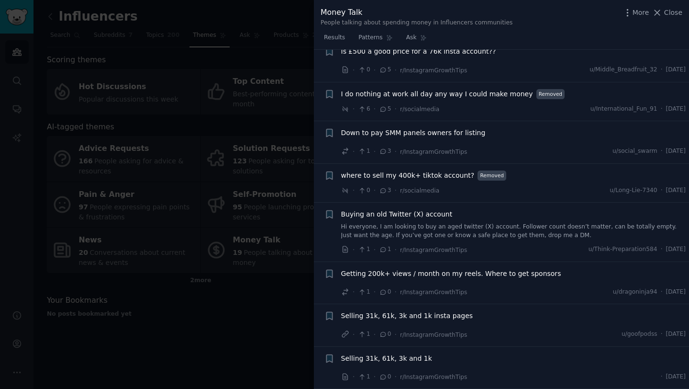
click at [288, 319] on div at bounding box center [344, 194] width 689 height 389
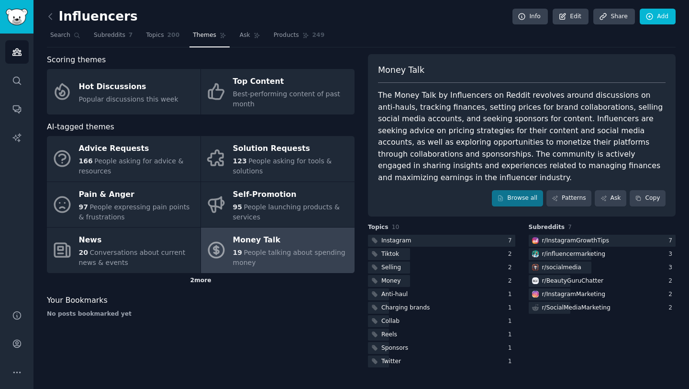
click at [201, 278] on div "2 more" at bounding box center [201, 280] width 308 height 15
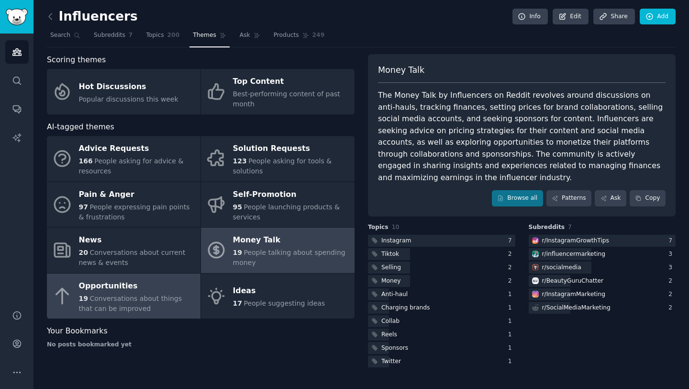
click at [173, 303] on div "19 Conversations about things that can be improved" at bounding box center [137, 303] width 117 height 20
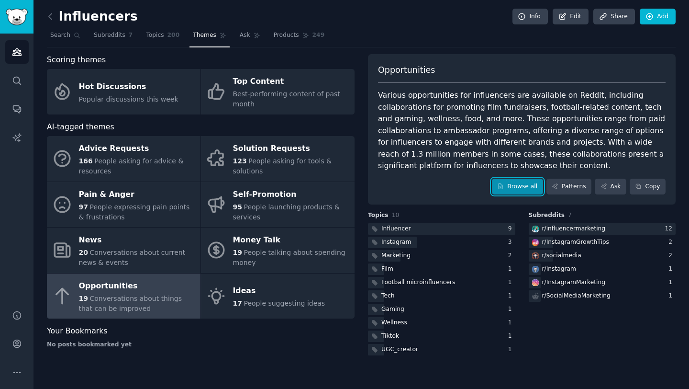
click at [503, 193] on link "Browse all" at bounding box center [517, 186] width 51 height 16
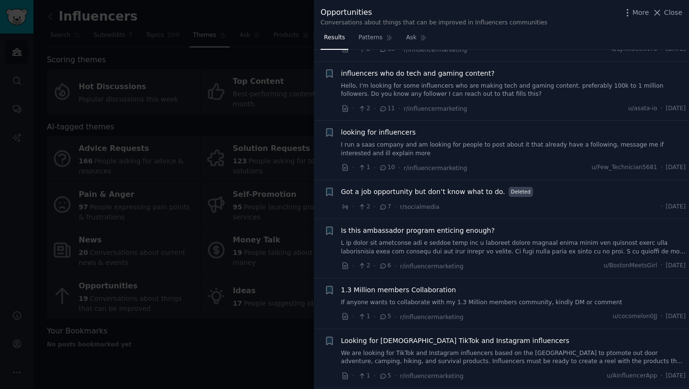
scroll to position [124, 0]
click at [494, 149] on link "I run a saas company and am looking for people to post about it that already ha…" at bounding box center [513, 148] width 345 height 17
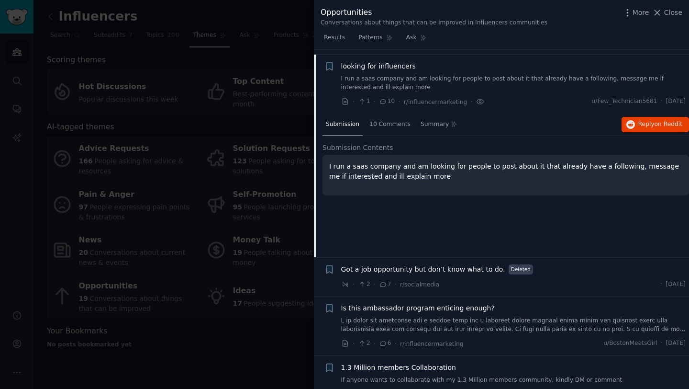
scroll to position [194, 0]
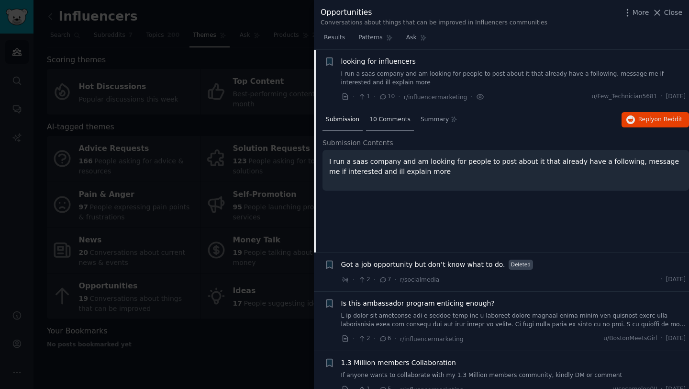
click at [388, 124] on div "10 Comments" at bounding box center [390, 120] width 48 height 23
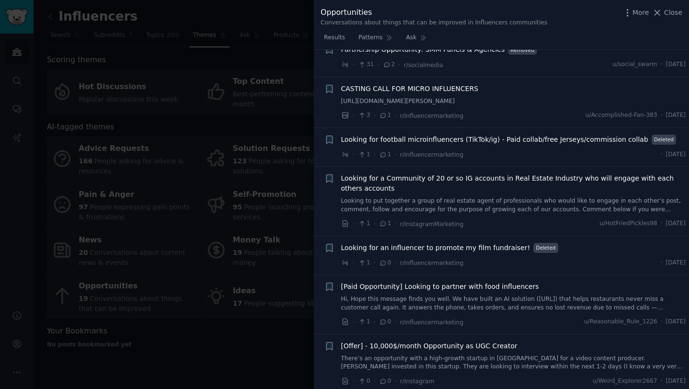
scroll to position [919, 0]
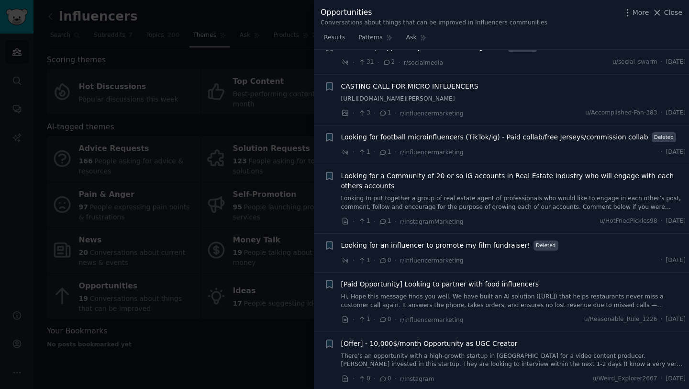
click at [278, 367] on div at bounding box center [344, 194] width 689 height 389
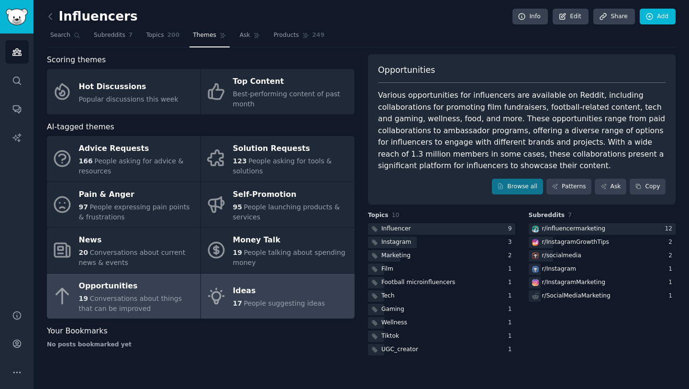
click at [279, 301] on span "People suggesting ideas" at bounding box center [284, 303] width 81 height 8
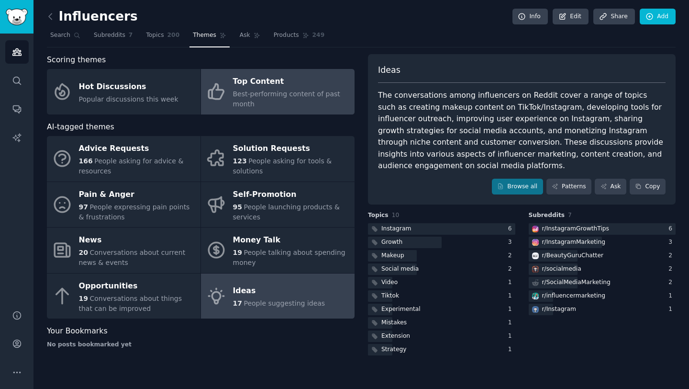
click at [277, 113] on link "Top Content Best-performing content of past month" at bounding box center [278, 91] width 154 height 45
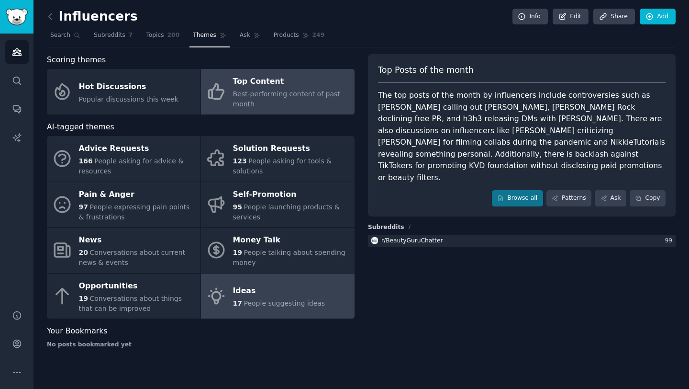
click at [241, 298] on div "17 People suggesting ideas" at bounding box center [279, 303] width 92 height 10
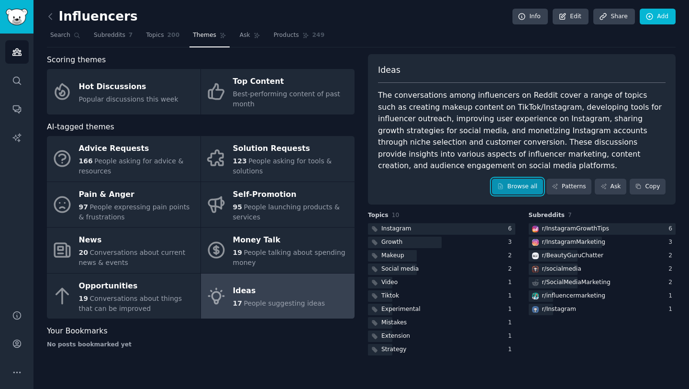
click at [523, 189] on link "Browse all" at bounding box center [517, 186] width 51 height 16
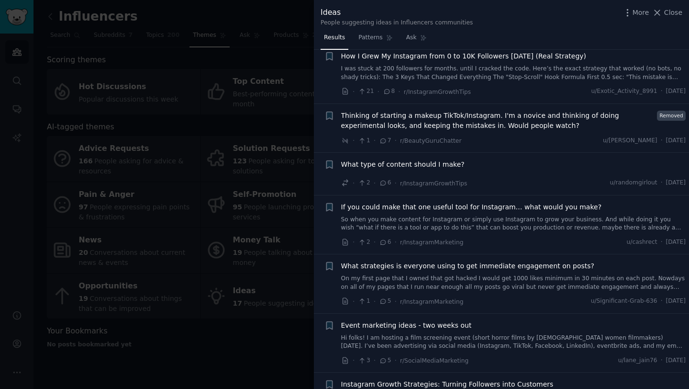
scroll to position [153, 0]
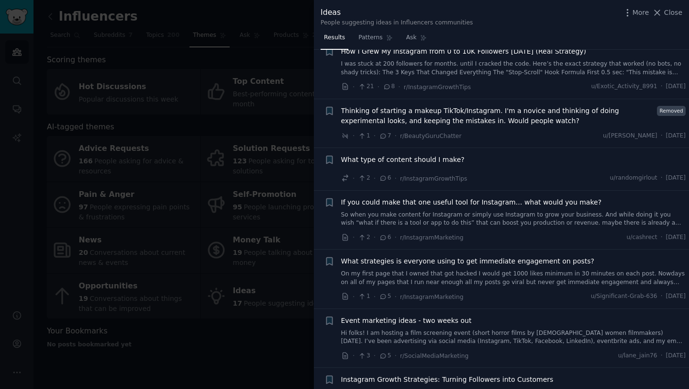
click at [519, 211] on link "So when you make content for Instagram or simply use Instagram to grow your bus…" at bounding box center [513, 219] width 345 height 17
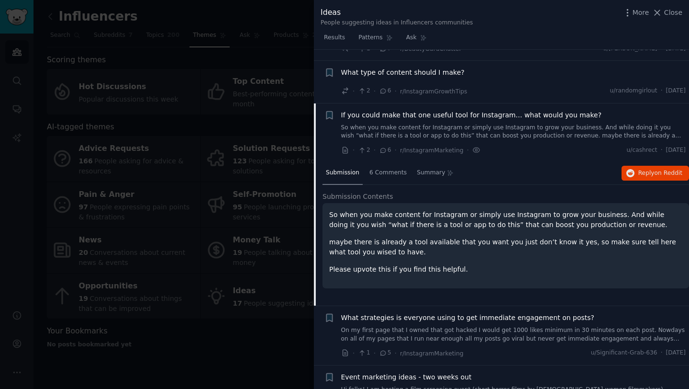
scroll to position [284, 0]
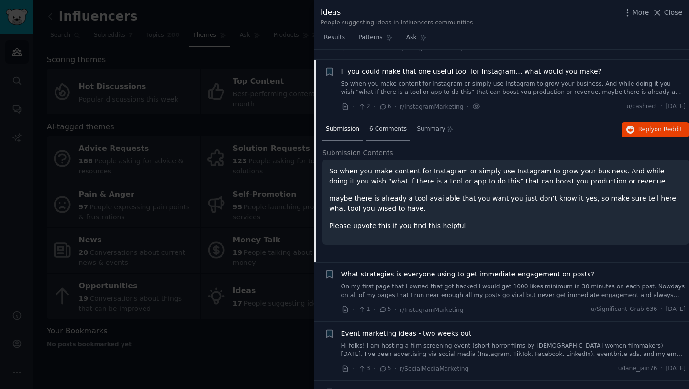
click at [394, 125] on div "6 Comments" at bounding box center [388, 129] width 44 height 23
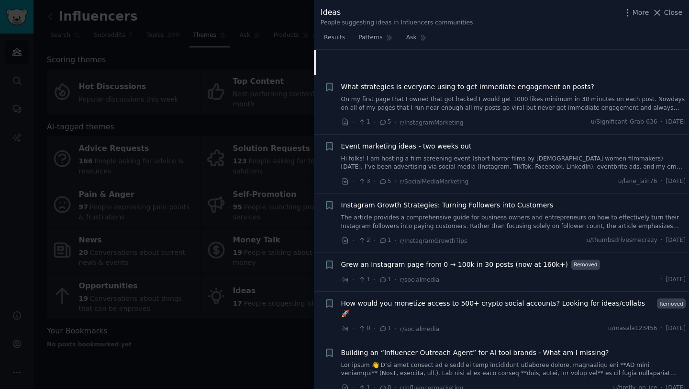
scroll to position [516, 0]
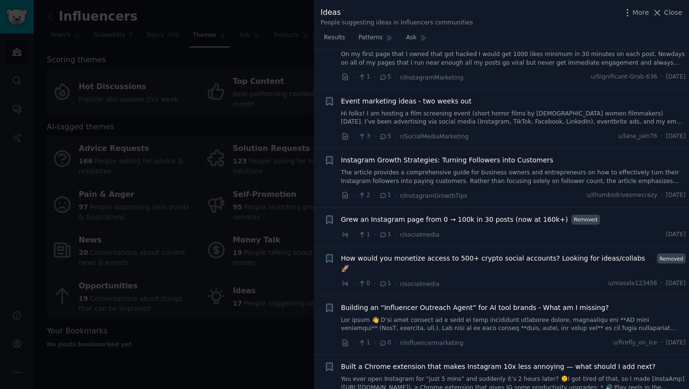
click at [487, 316] on link at bounding box center [513, 324] width 345 height 17
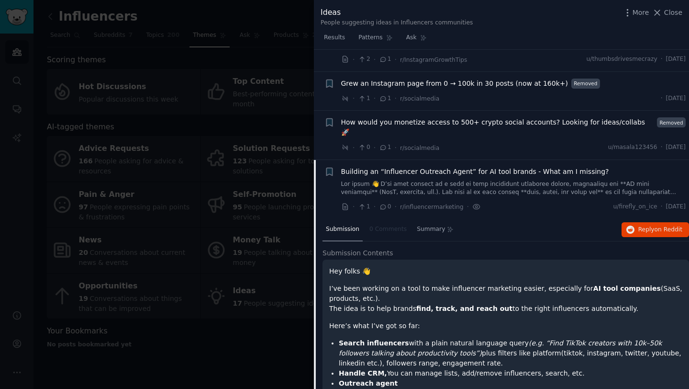
scroll to position [482, 0]
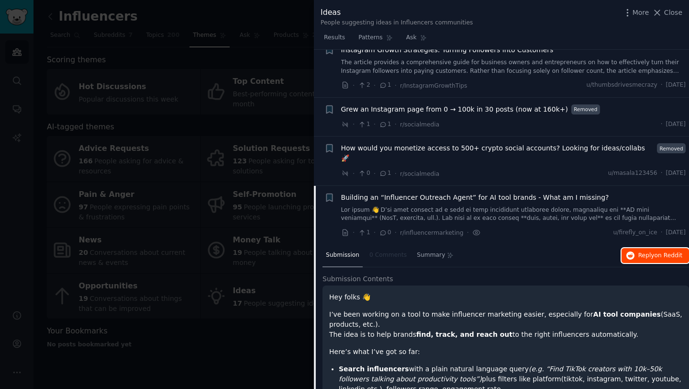
click at [638, 251] on span "Reply on Reddit" at bounding box center [660, 255] width 44 height 9
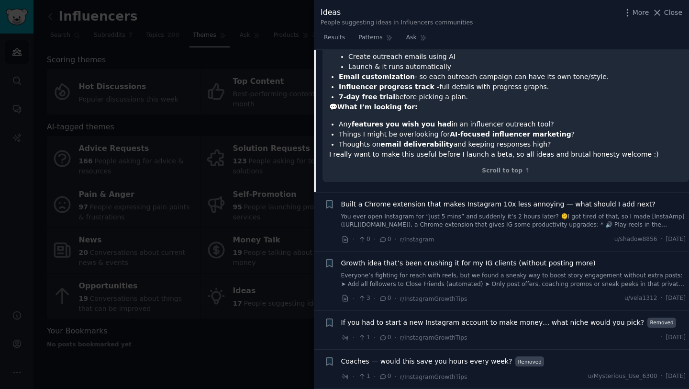
scroll to position [873, 0]
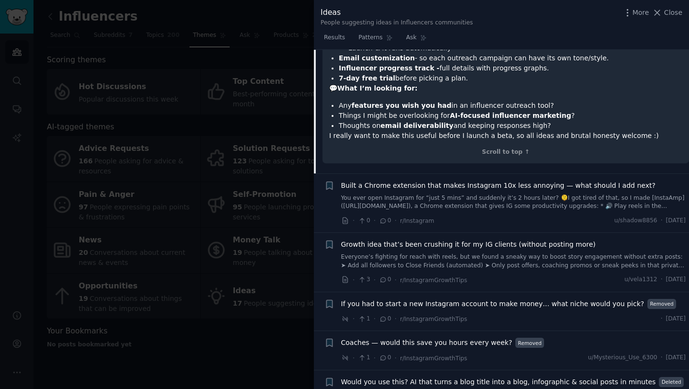
click at [368, 377] on span "Would you use this? AI that turns a blog title into a blog, infographic & socia…" at bounding box center [498, 382] width 315 height 10
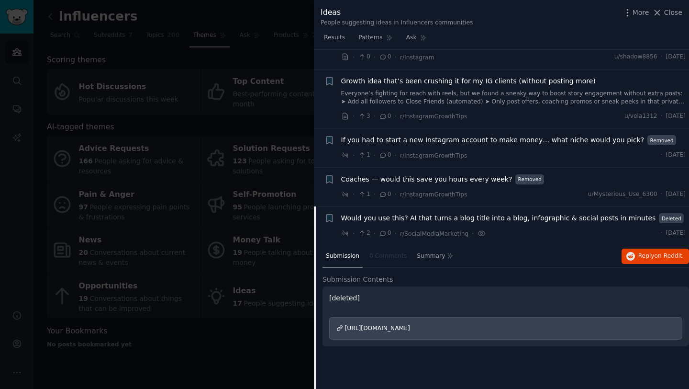
scroll to position [697, 0]
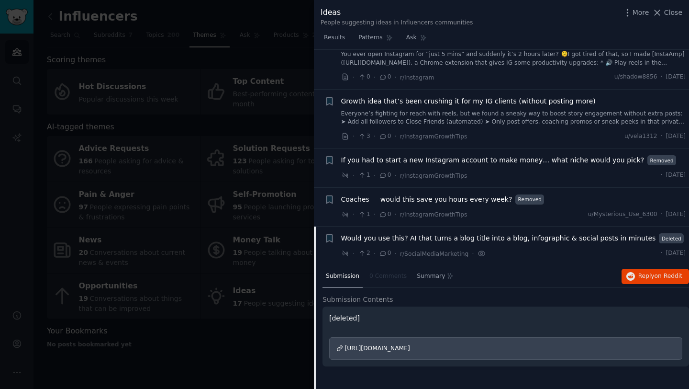
click at [373, 265] on nav "Submission 0 Comments Summary" at bounding box center [390, 276] width 134 height 23
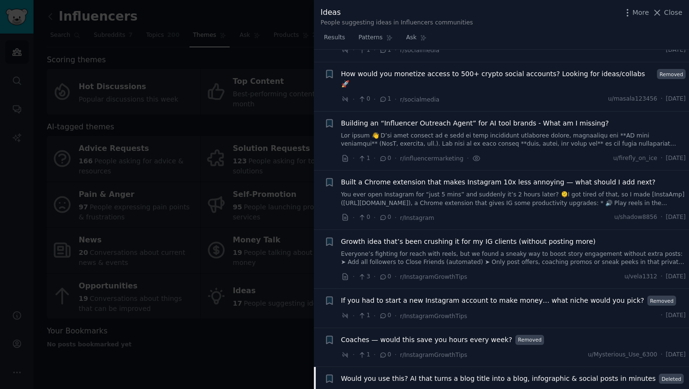
scroll to position [539, 0]
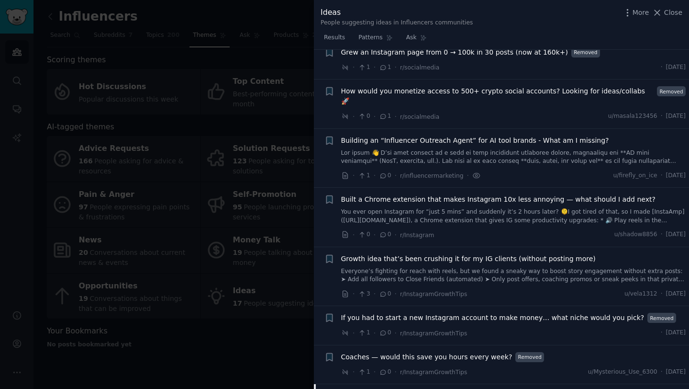
click at [382, 267] on link "Everyone’s fighting for reach with reels, but we found a sneaky way to boost st…" at bounding box center [513, 275] width 345 height 17
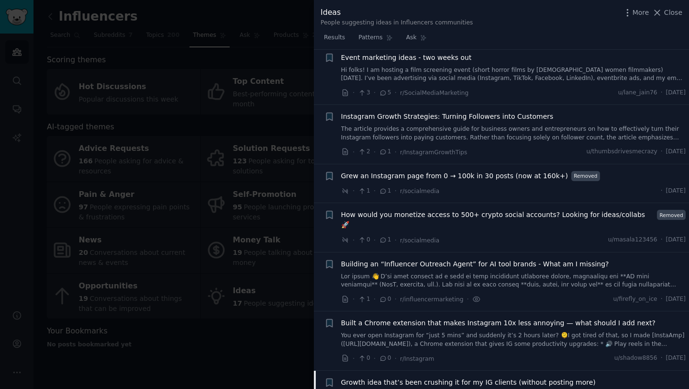
scroll to position [324, 0]
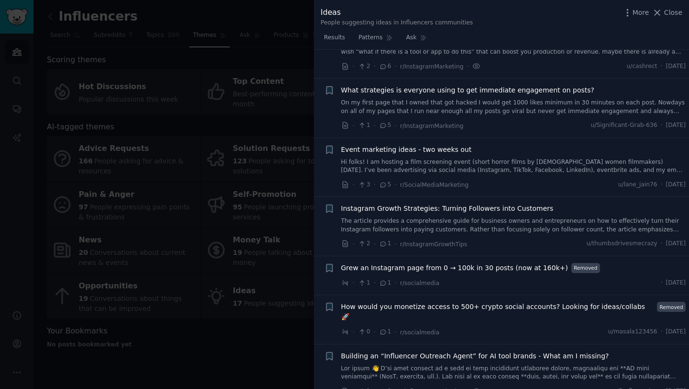
click at [249, 281] on div at bounding box center [344, 194] width 689 height 389
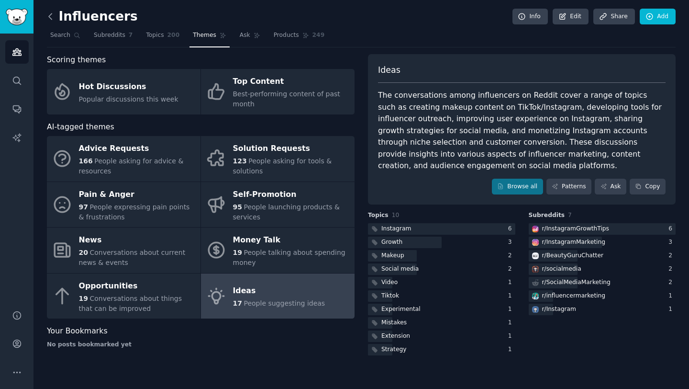
click at [51, 14] on icon at bounding box center [50, 16] width 10 height 10
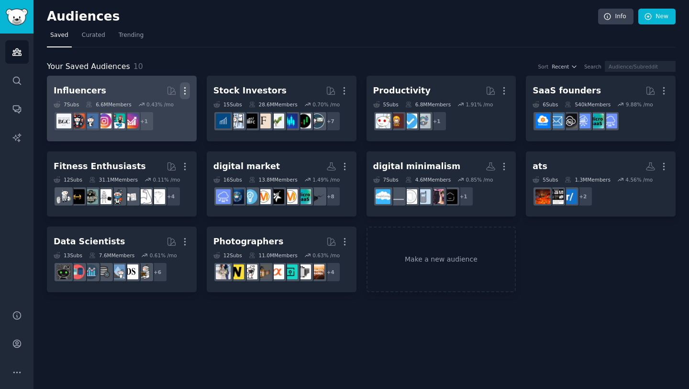
click at [186, 92] on icon "button" at bounding box center [185, 91] width 10 height 10
click at [169, 113] on div "Delete" at bounding box center [151, 111] width 45 height 20
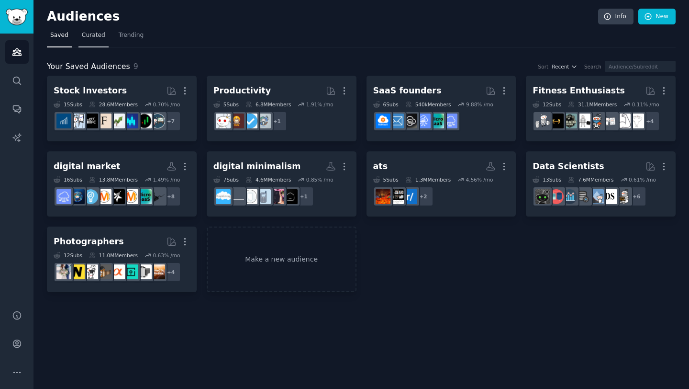
click at [105, 35] on link "Curated" at bounding box center [93, 38] width 30 height 20
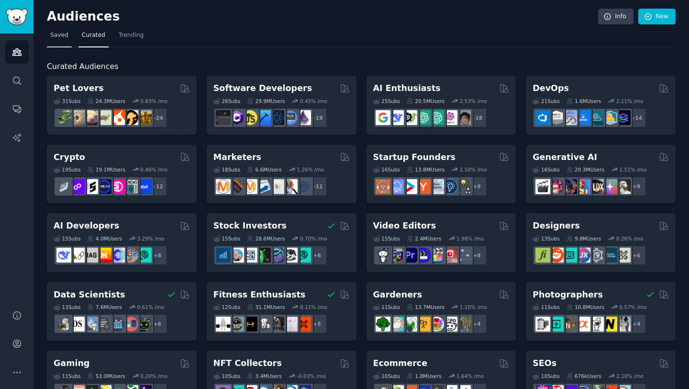
click at [64, 37] on span "Saved" at bounding box center [59, 35] width 18 height 9
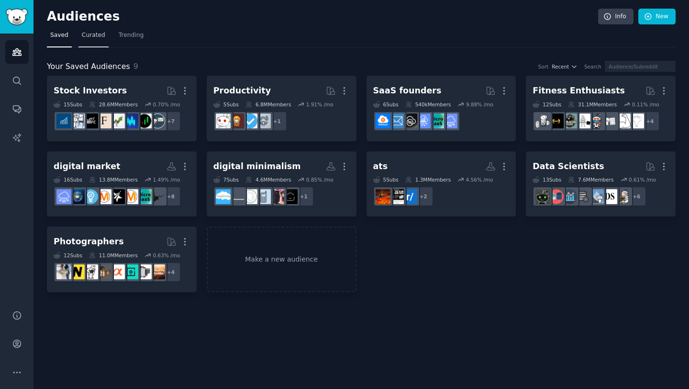
click at [99, 38] on span "Curated" at bounding box center [93, 35] width 23 height 9
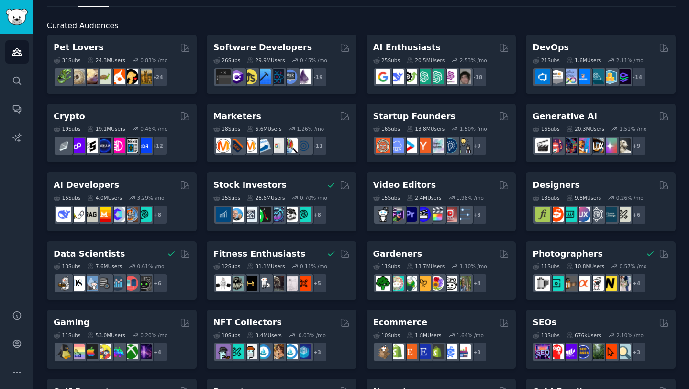
scroll to position [42, 0]
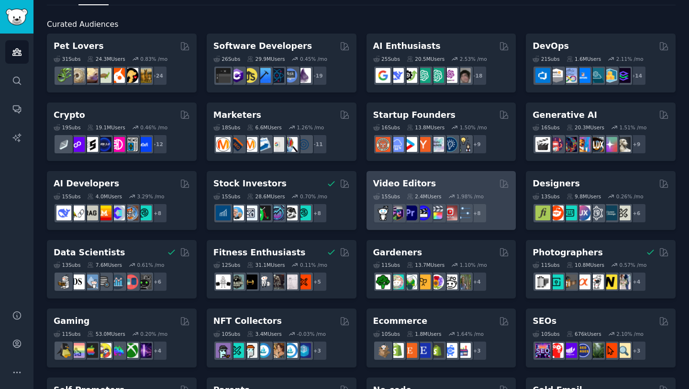
click at [434, 181] on div "Video Editors" at bounding box center [441, 184] width 136 height 12
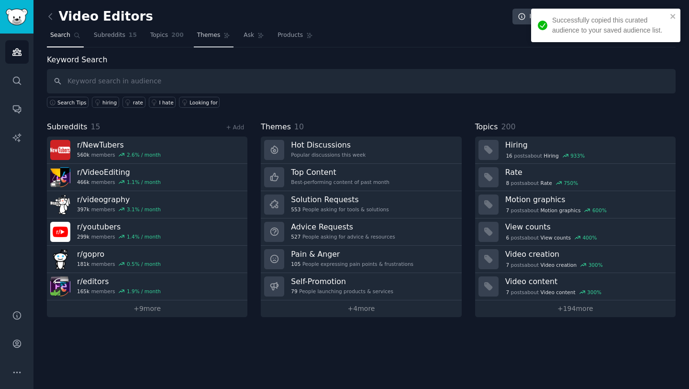
click at [207, 34] on span "Themes" at bounding box center [208, 35] width 23 height 9
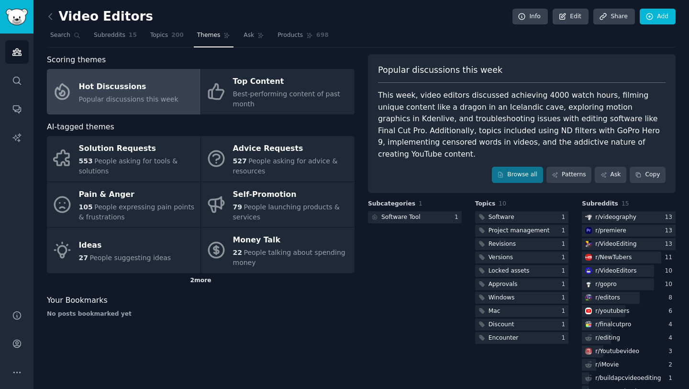
click at [200, 279] on div "2 more" at bounding box center [201, 280] width 308 height 15
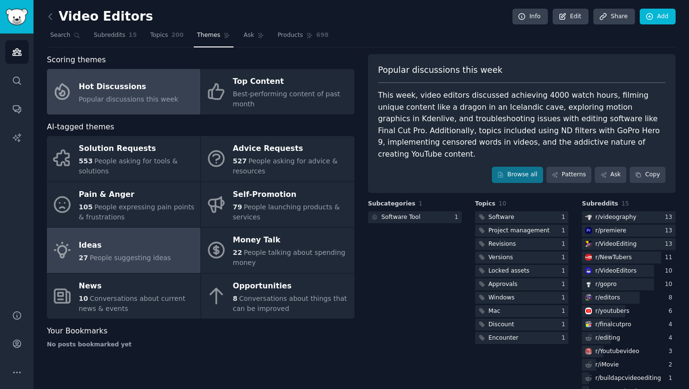
click at [156, 237] on div "Ideas" at bounding box center [125, 244] width 92 height 15
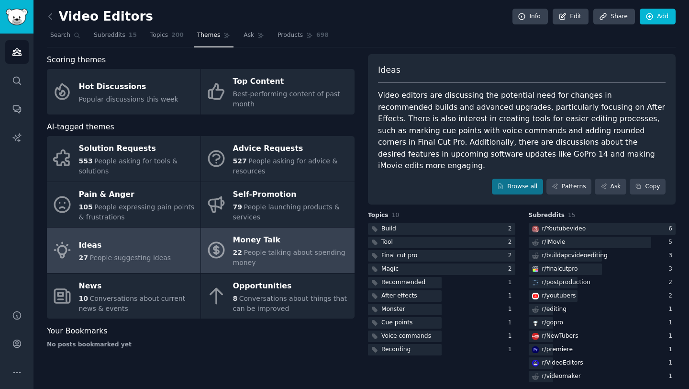
click at [251, 247] on div "22 People talking about spending money" at bounding box center [291, 257] width 117 height 20
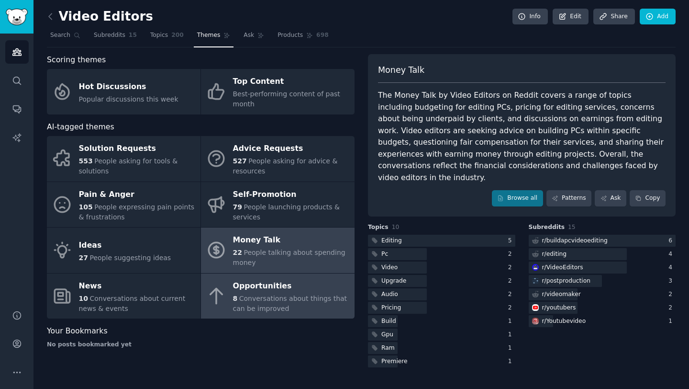
click at [237, 304] on span "Conversations about things that can be improved" at bounding box center [290, 303] width 114 height 18
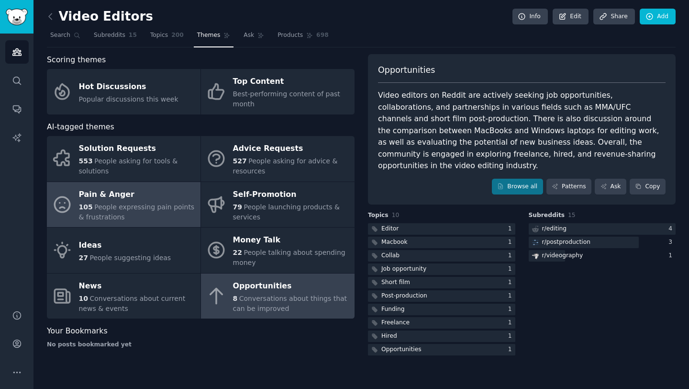
click at [175, 215] on div "105 People expressing pain points & frustrations" at bounding box center [137, 212] width 117 height 20
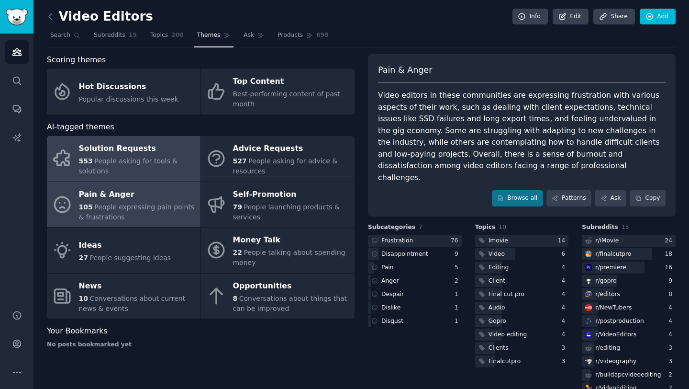
click at [131, 168] on div "553 People asking for tools & solutions" at bounding box center [137, 166] width 117 height 20
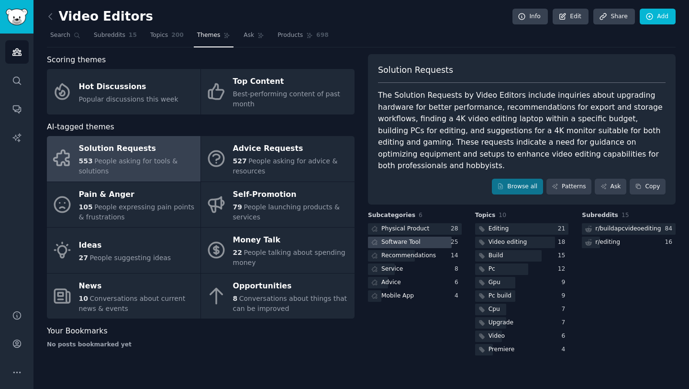
click at [406, 238] on div "Software Tool" at bounding box center [400, 242] width 39 height 9
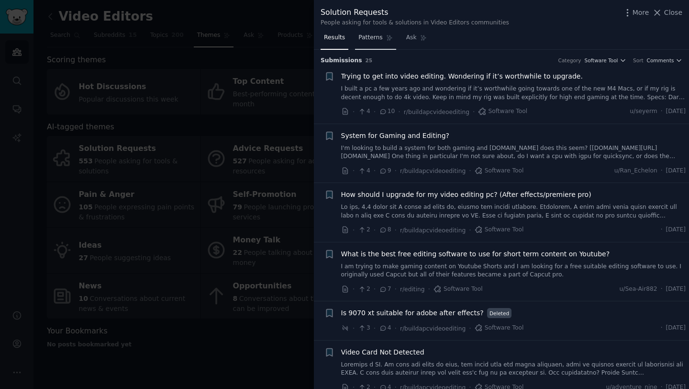
click at [368, 38] on span "Patterns" at bounding box center [370, 37] width 24 height 9
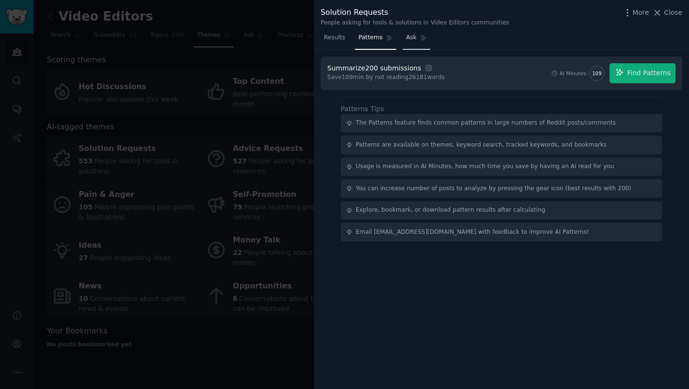
click at [409, 41] on span "Ask" at bounding box center [411, 37] width 11 height 9
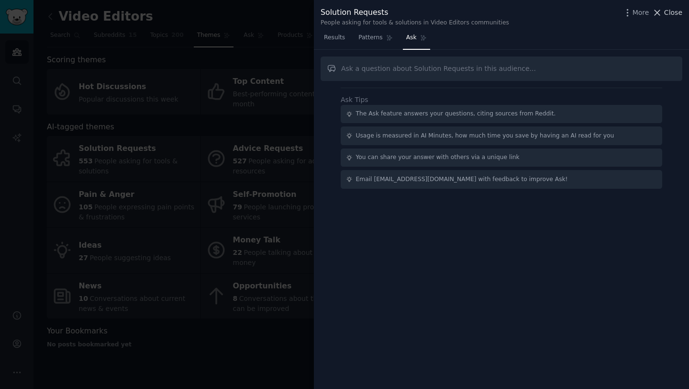
click at [674, 7] on div "More Close" at bounding box center [653, 13] width 60 height 12
click at [672, 10] on span "Close" at bounding box center [673, 13] width 18 height 10
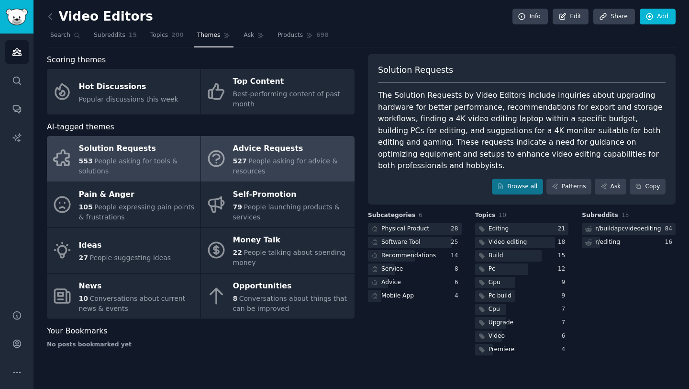
click at [262, 159] on span "People asking for advice & resources" at bounding box center [285, 166] width 105 height 18
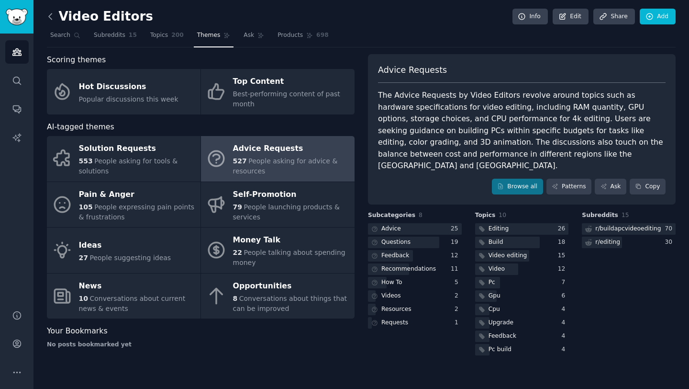
click at [51, 14] on icon at bounding box center [50, 16] width 3 height 6
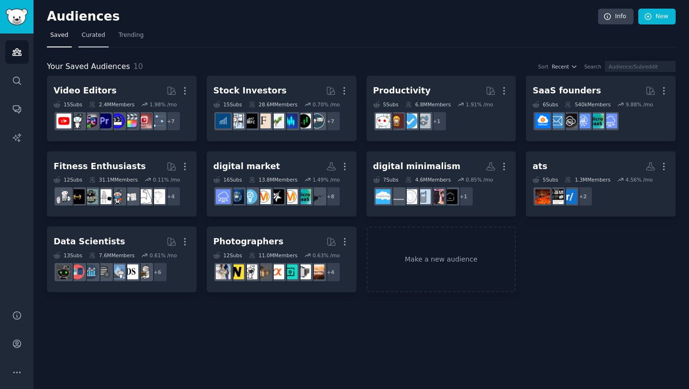
click at [93, 38] on span "Curated" at bounding box center [93, 35] width 23 height 9
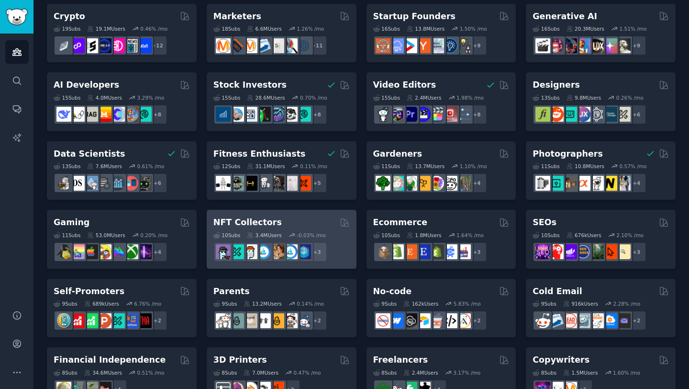
scroll to position [156, 0]
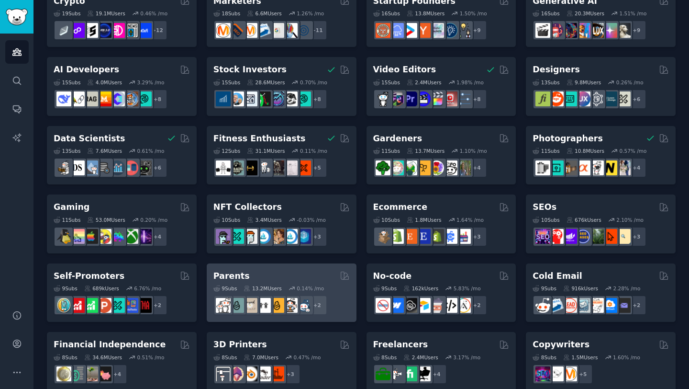
click at [300, 275] on div "Parents" at bounding box center [281, 276] width 136 height 12
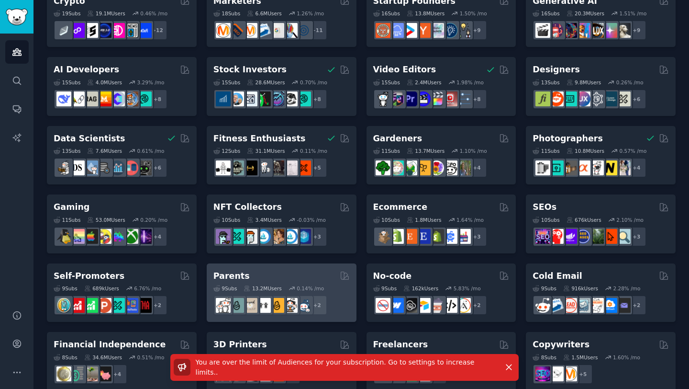
scroll to position [0, 0]
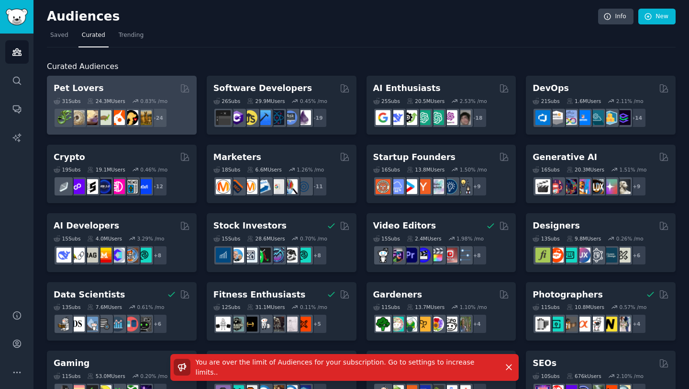
click at [174, 85] on div "Pet Lovers Curated by GummySearch" at bounding box center [122, 88] width 136 height 12
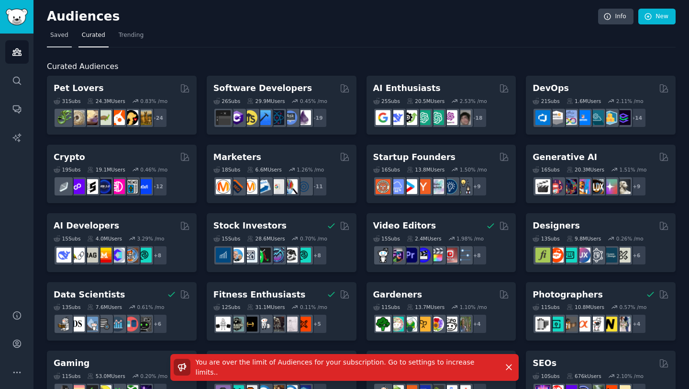
click at [66, 43] on link "Saved" at bounding box center [59, 38] width 25 height 20
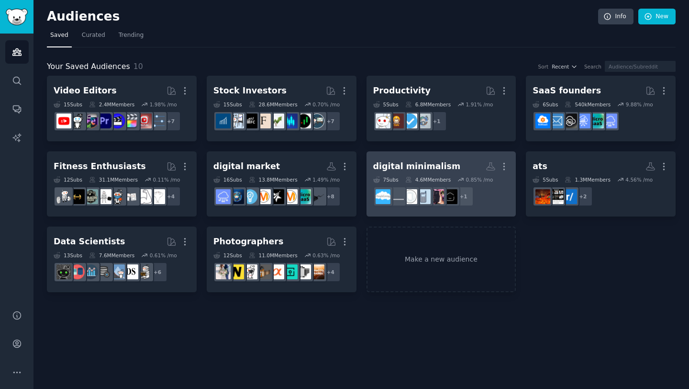
click at [388, 159] on h2 "digital minimalism More" at bounding box center [441, 166] width 136 height 17
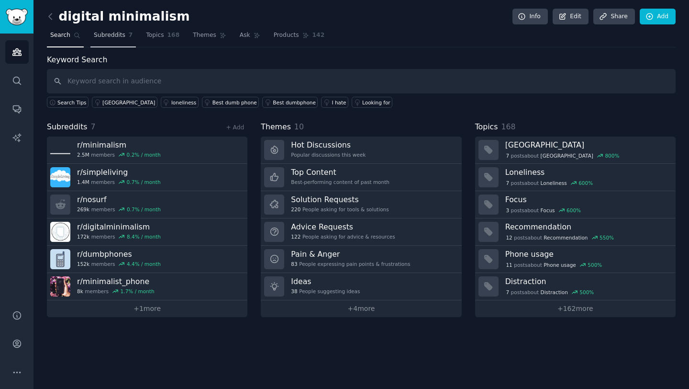
click at [117, 40] on link "Subreddits 7" at bounding box center [112, 38] width 45 height 20
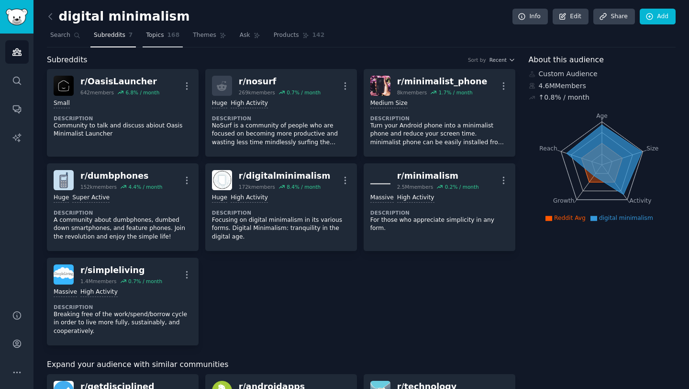
click at [165, 40] on link "Topics 168" at bounding box center [163, 38] width 40 height 20
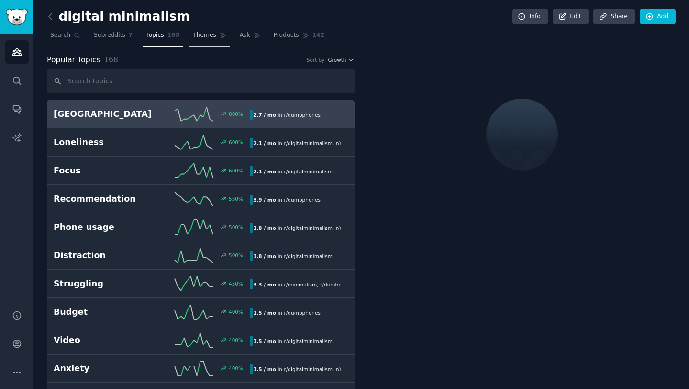
click at [208, 37] on span "Themes" at bounding box center [204, 35] width 23 height 9
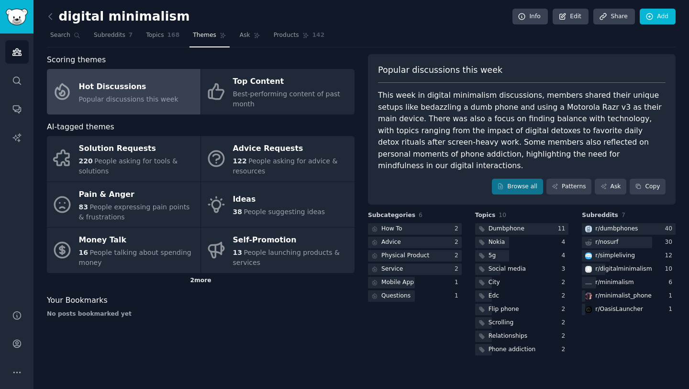
click at [202, 285] on div "2 more" at bounding box center [201, 280] width 308 height 15
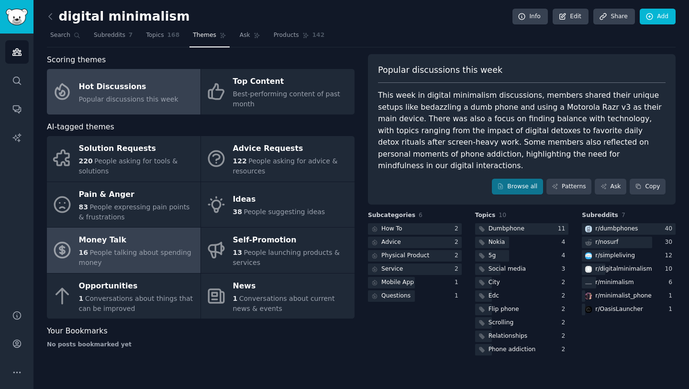
click at [128, 250] on span "People talking about spending money" at bounding box center [135, 257] width 112 height 18
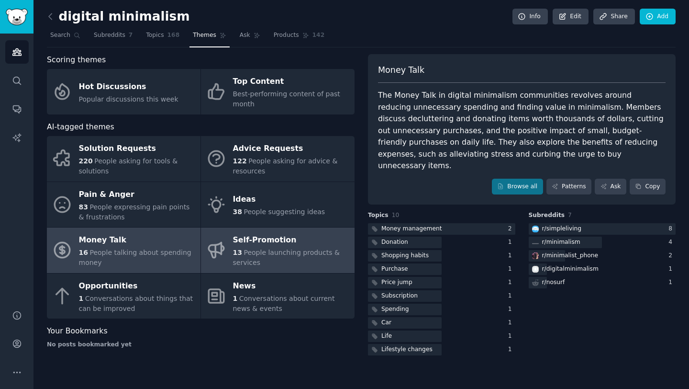
click at [263, 263] on div "13 People launching products & services" at bounding box center [291, 257] width 117 height 20
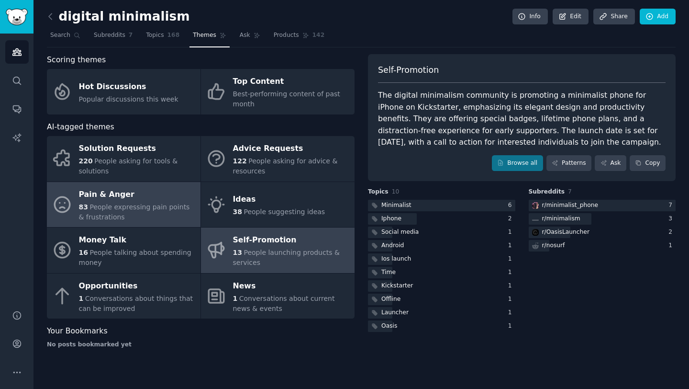
click at [133, 218] on div "83 People expressing pain points & frustrations" at bounding box center [137, 212] width 117 height 20
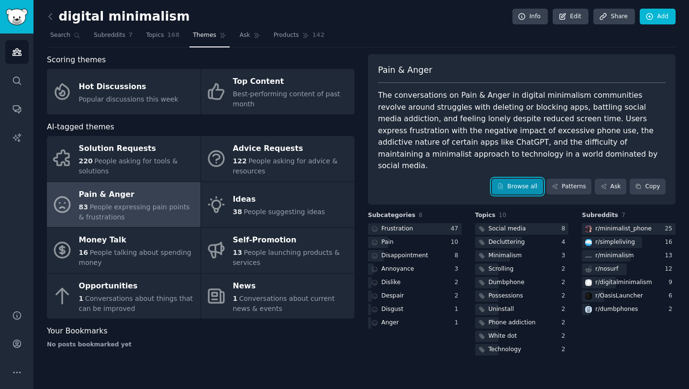
click at [516, 179] on link "Browse all" at bounding box center [517, 186] width 51 height 16
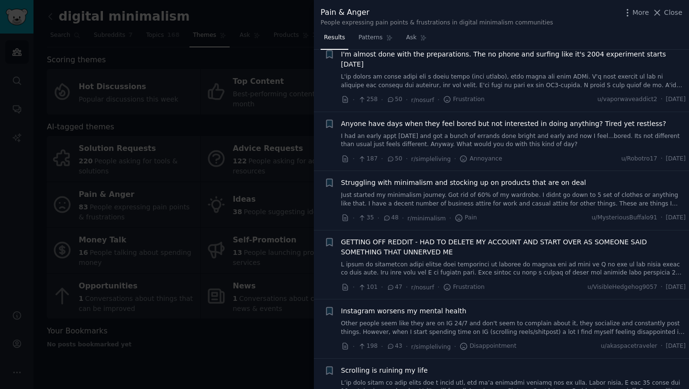
scroll to position [631, 0]
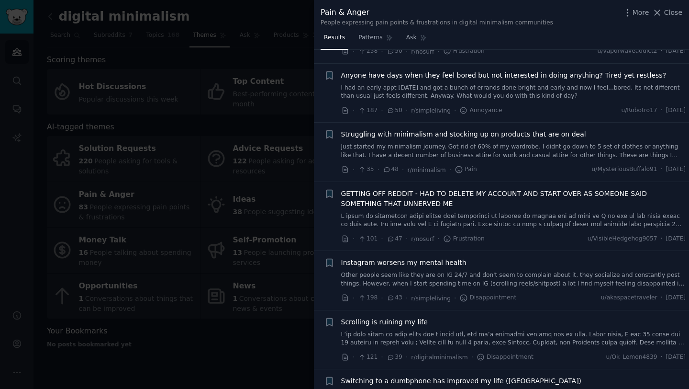
click at [396, 271] on link "Other people seem like they are on IG 24/7 and don't seem to complain about it,…" at bounding box center [513, 279] width 345 height 17
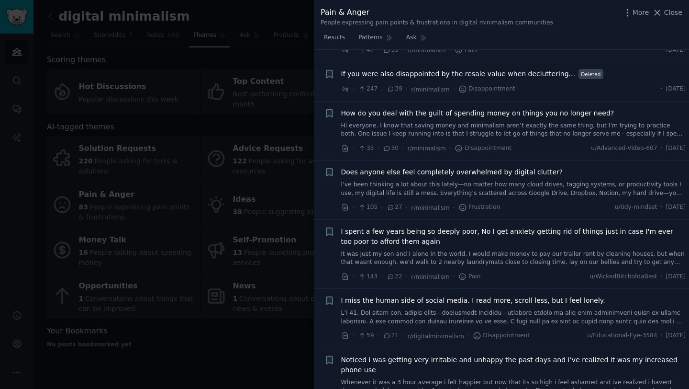
scroll to position [1184, 0]
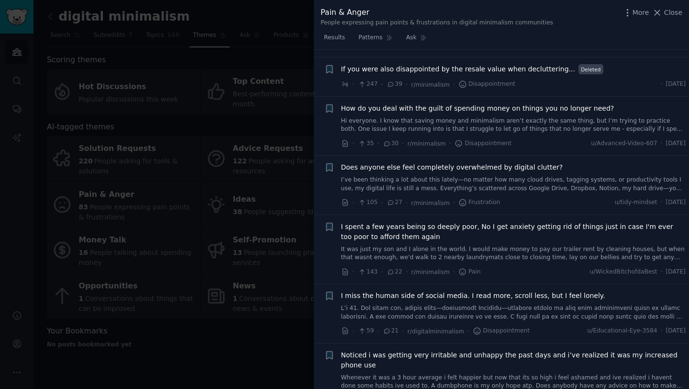
click at [430, 176] on link "I’ve been thinking a lot about this lately—no matter how many cloud drives, tag…" at bounding box center [513, 184] width 345 height 17
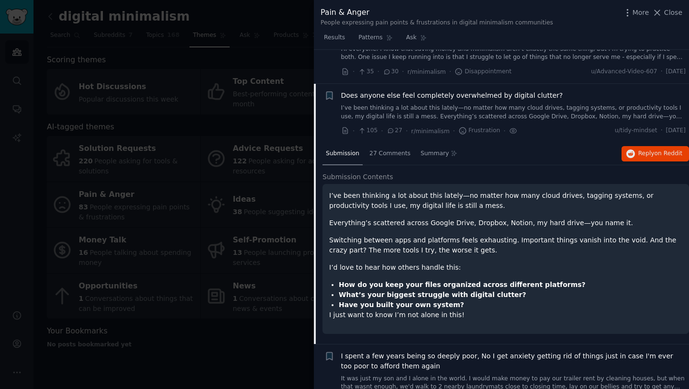
scroll to position [1110, 0]
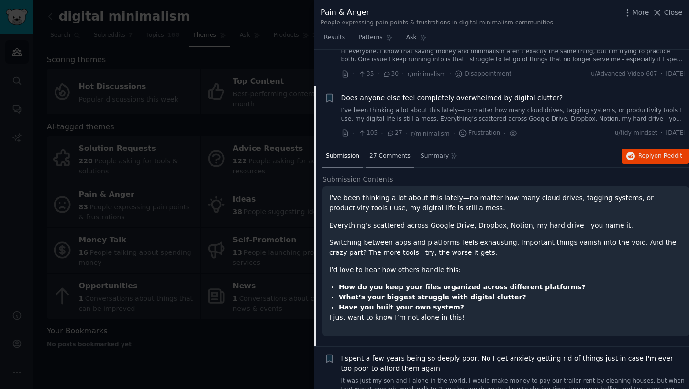
click at [393, 152] on span "27 Comments" at bounding box center [389, 156] width 41 height 9
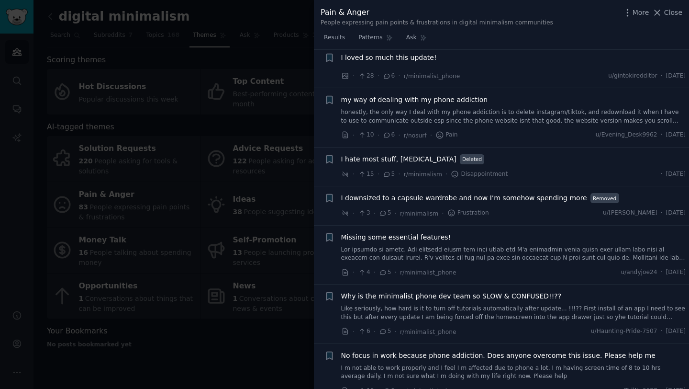
scroll to position [3276, 0]
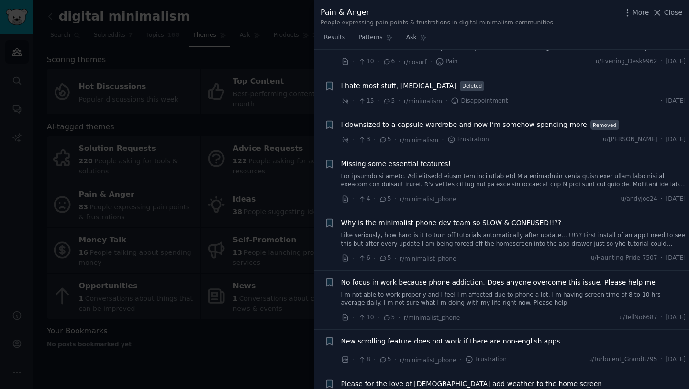
click at [276, 352] on div at bounding box center [344, 194] width 689 height 389
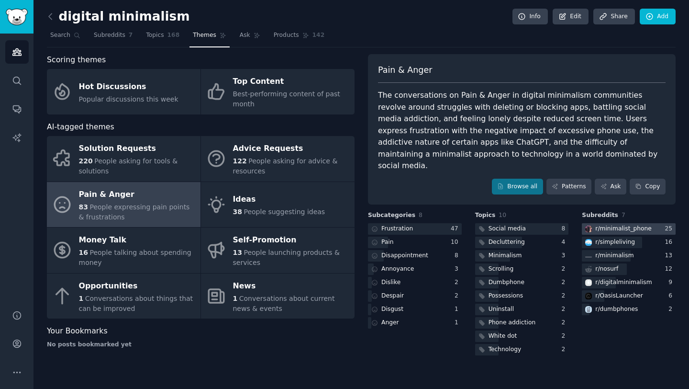
click at [614, 224] on div "r/ minimalist_phone" at bounding box center [623, 228] width 56 height 9
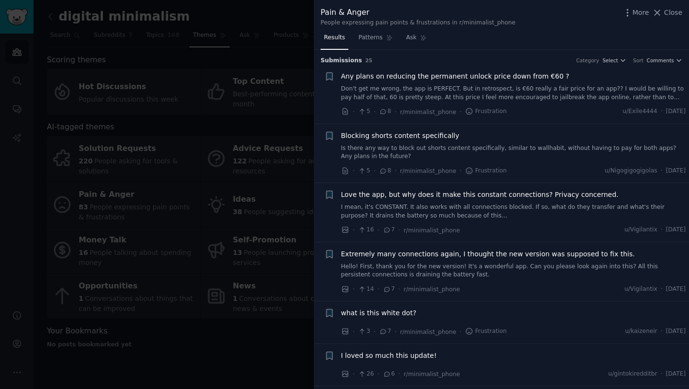
click at [563, 90] on link "Don't get me wrong, the app is PERFECT. But in retrospect, is €60 really a fair…" at bounding box center [513, 93] width 345 height 17
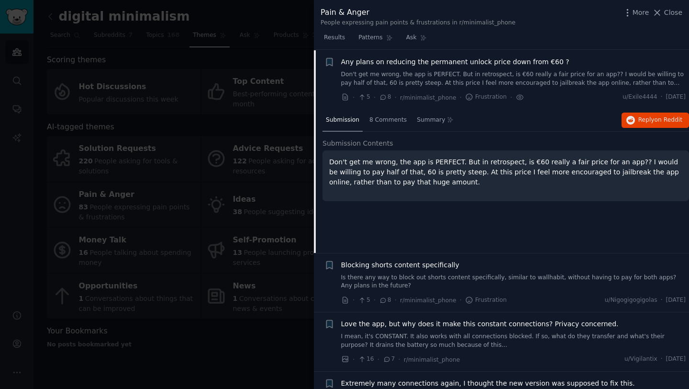
scroll to position [15, 0]
click at [396, 117] on span "8 Comments" at bounding box center [387, 119] width 37 height 9
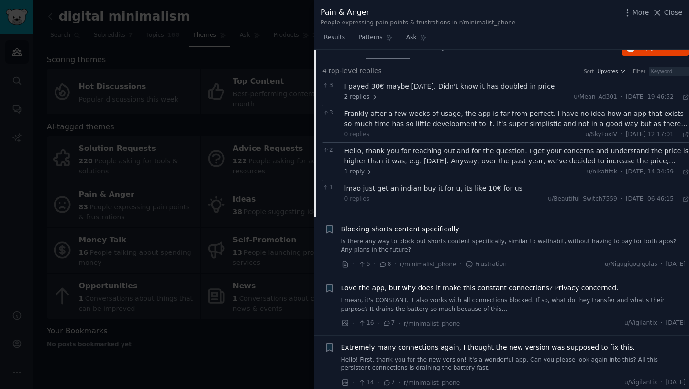
scroll to position [93, 0]
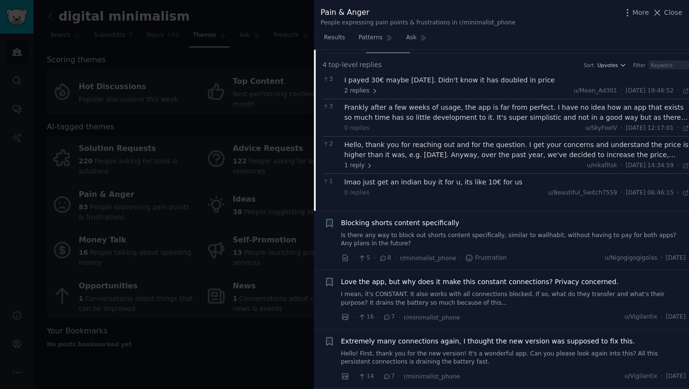
click at [428, 245] on link "Is there any way to block out shorts content specifically, similar to wallhabit…" at bounding box center [513, 239] width 345 height 17
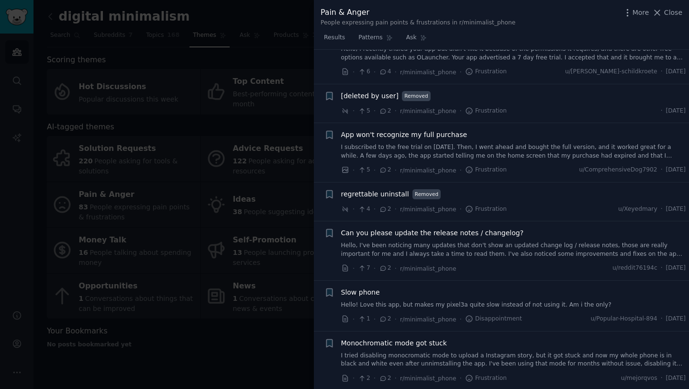
scroll to position [1175, 0]
